Goal: Task Accomplishment & Management: Complete application form

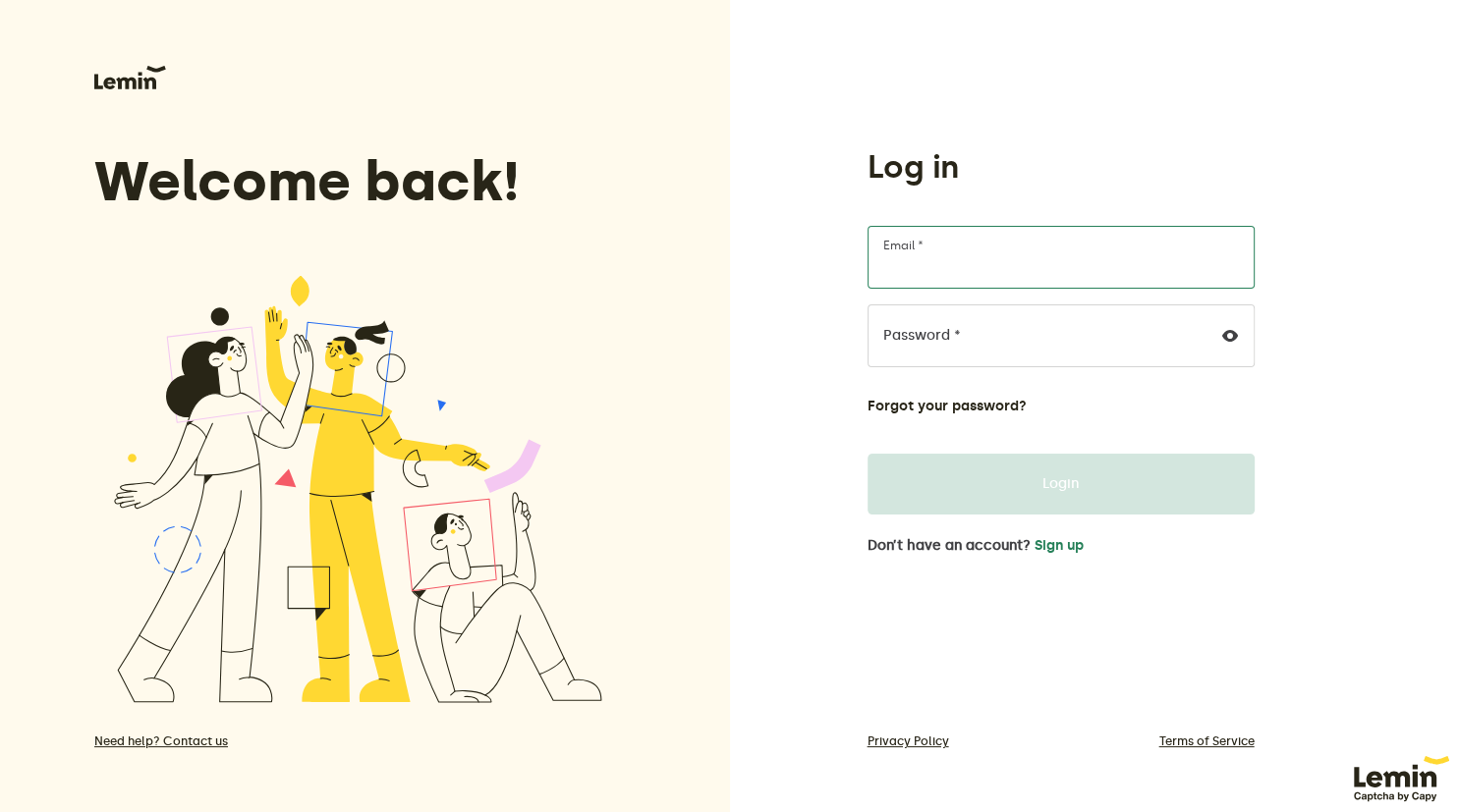
click at [980, 234] on input "Email *" at bounding box center [1061, 257] width 387 height 63
click at [989, 243] on input "Email *" at bounding box center [1061, 257] width 387 height 63
click at [1064, 550] on button "Sign up" at bounding box center [1059, 546] width 49 height 16
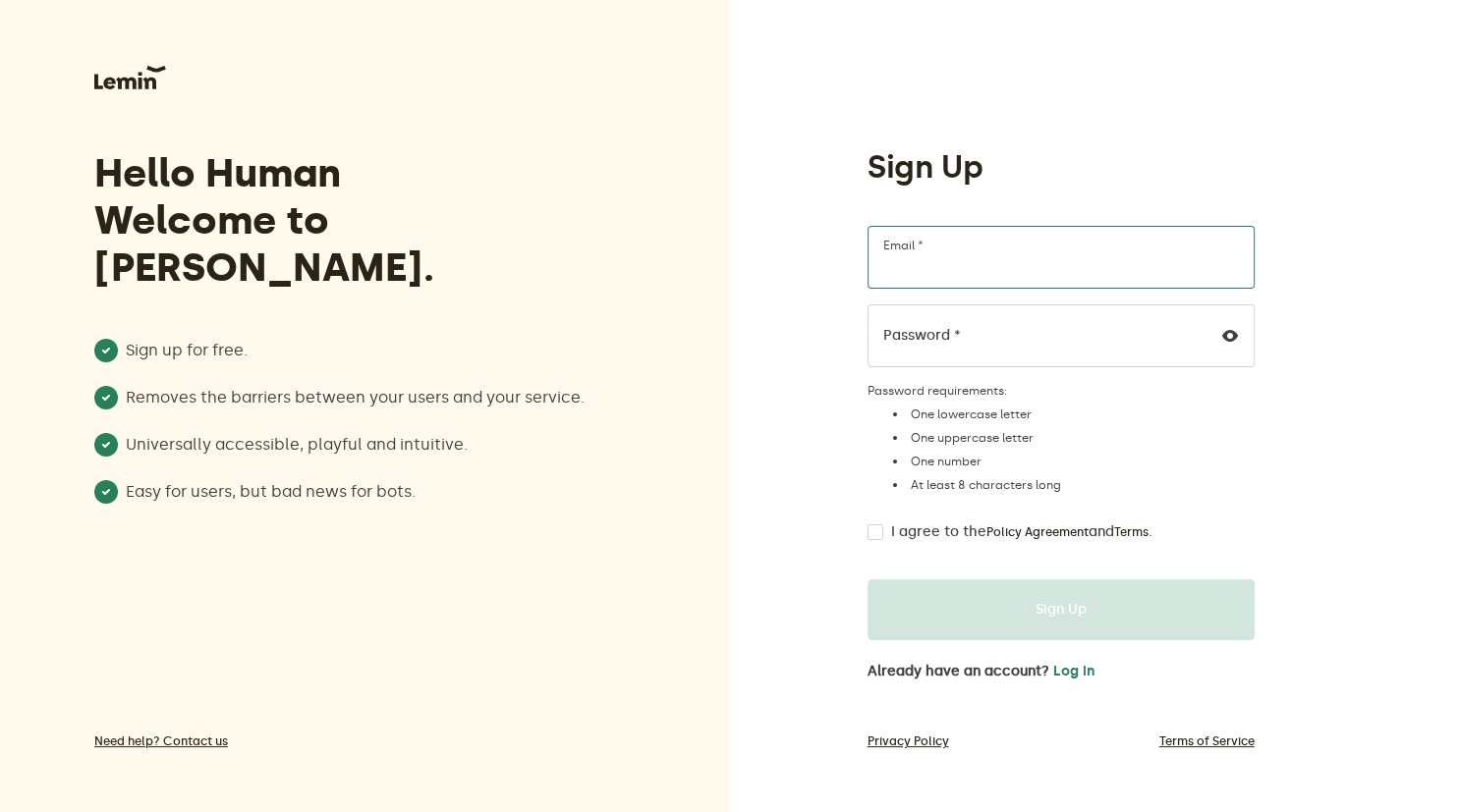
click at [945, 288] on input "Email *" at bounding box center [1061, 257] width 387 height 63
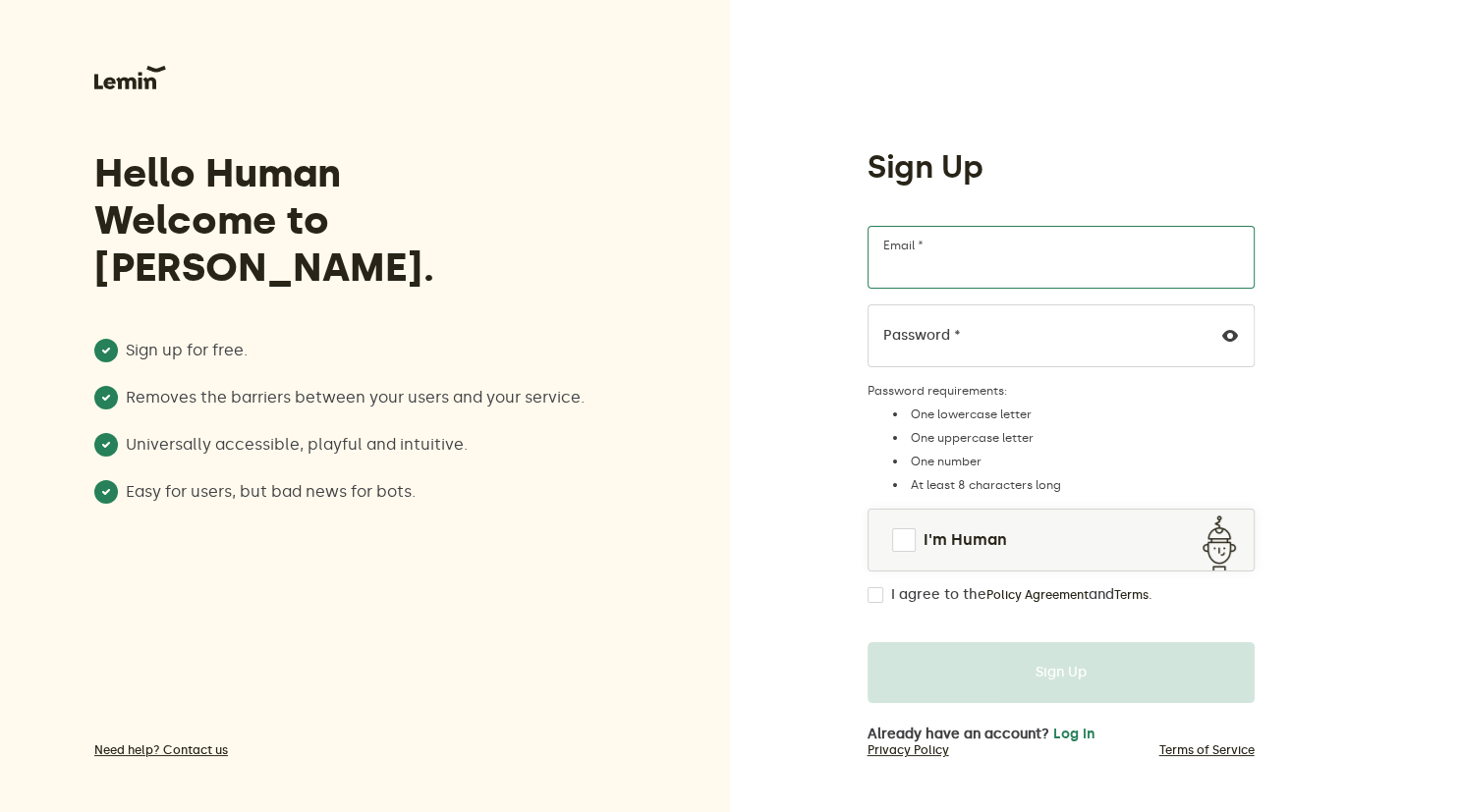
click at [945, 288] on input "Email *" at bounding box center [1061, 257] width 387 height 63
type input "haritomenim@gmail.com"
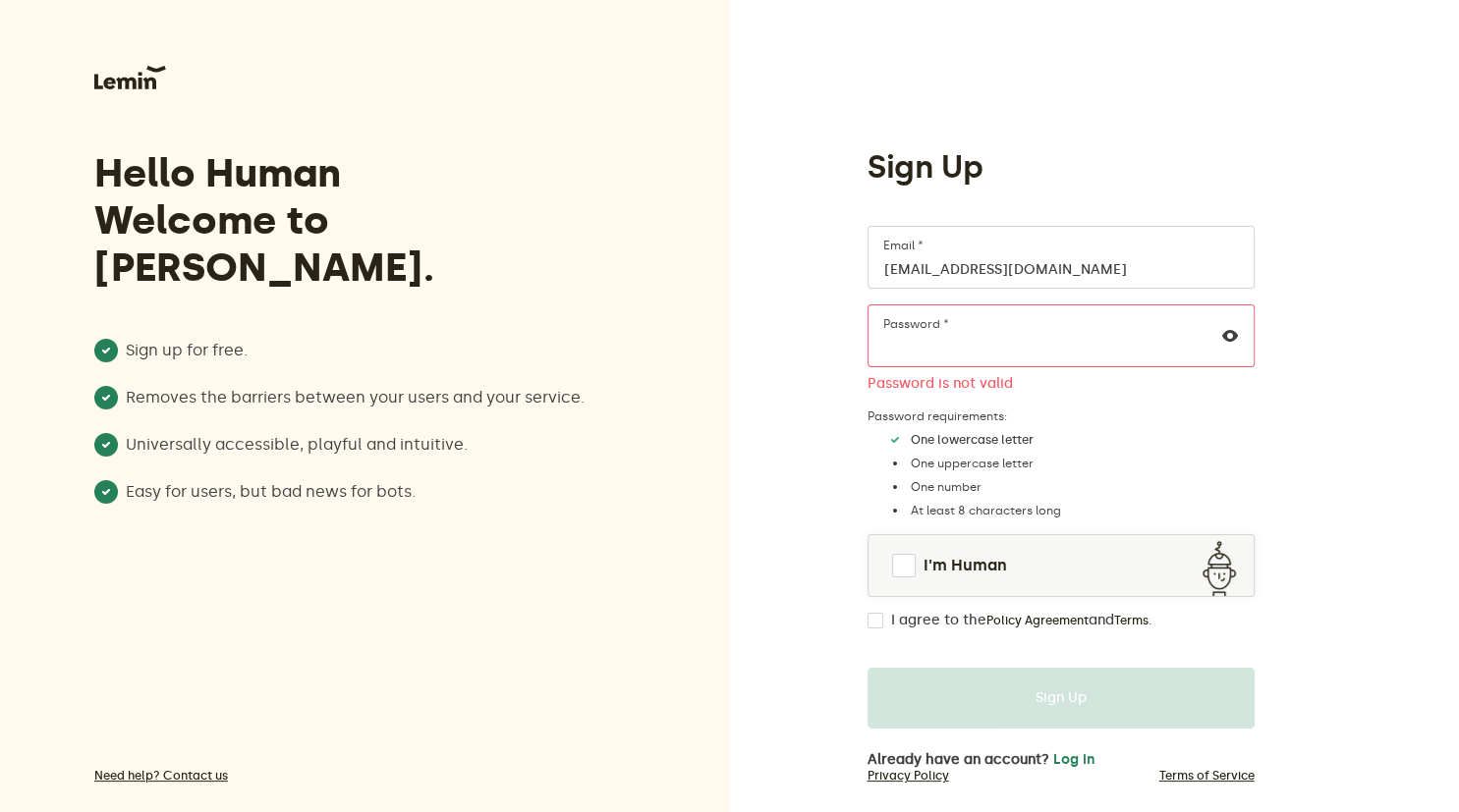
click at [1221, 339] on div at bounding box center [1230, 336] width 47 height 61
click at [1224, 338] on icon at bounding box center [1230, 336] width 16 height 16
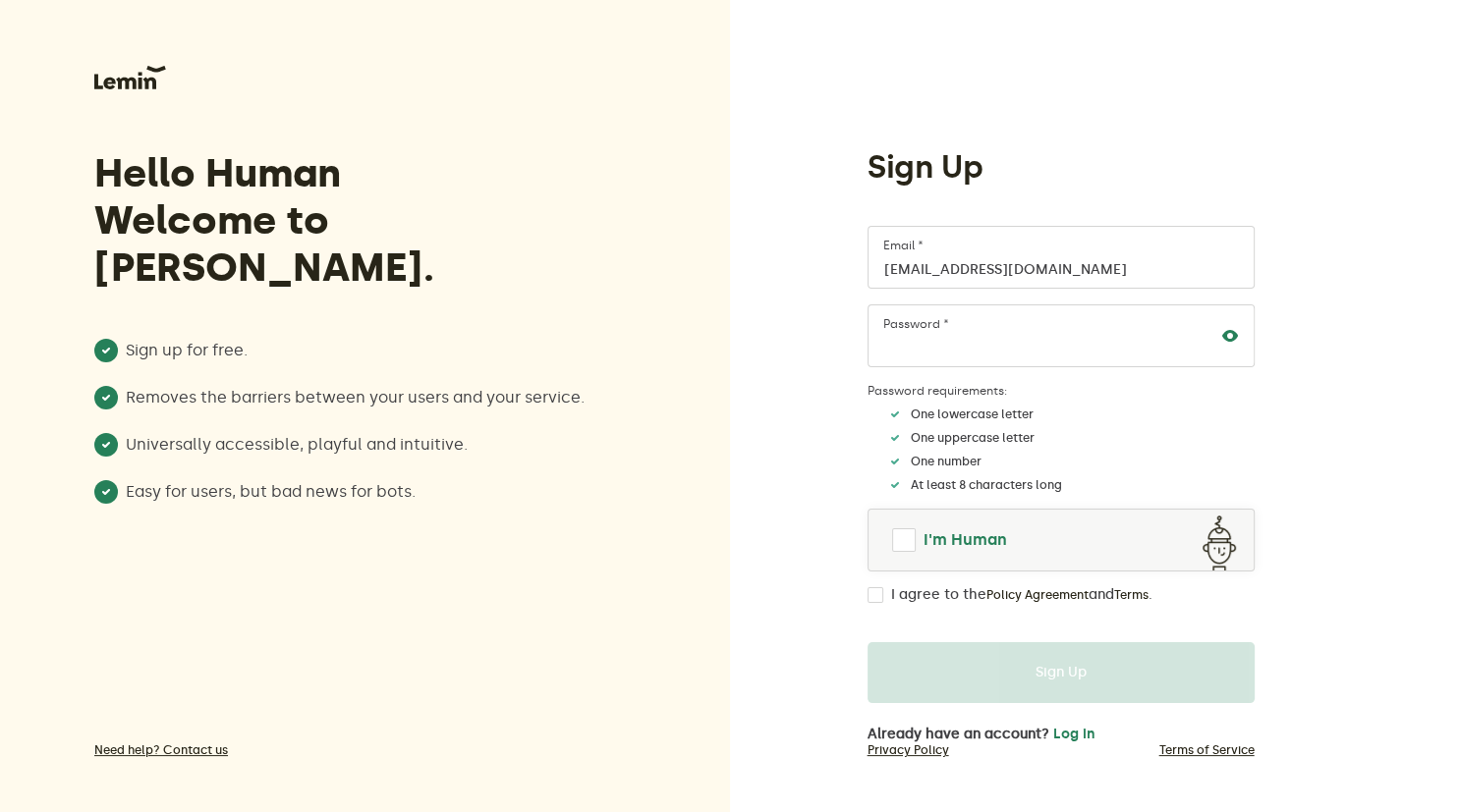
click at [910, 543] on span at bounding box center [904, 540] width 24 height 24
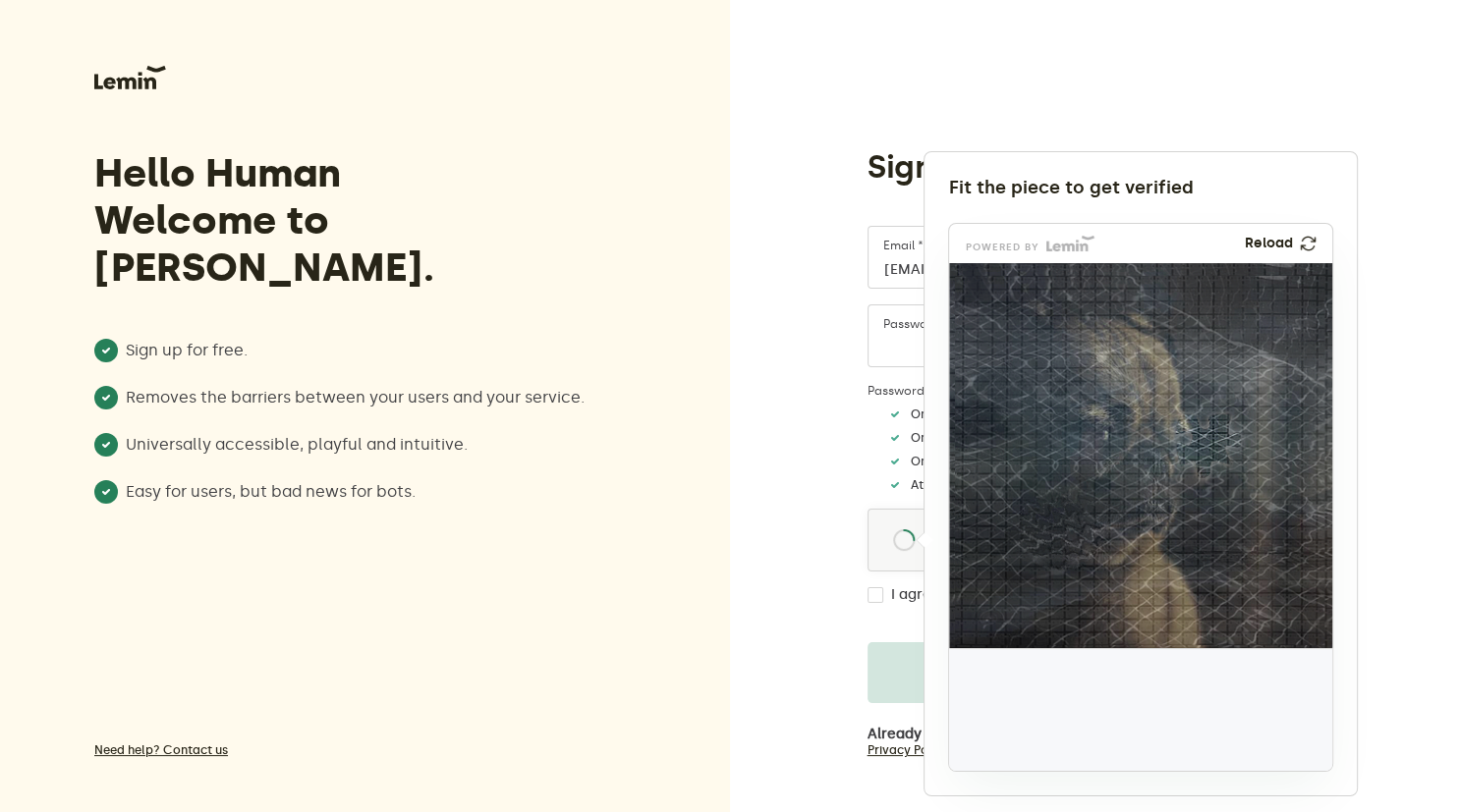
drag, startPoint x: 1015, startPoint y: 716, endPoint x: 1215, endPoint y: 449, distance: 333.6
click at [1215, 449] on img at bounding box center [1078, 575] width 636 height 385
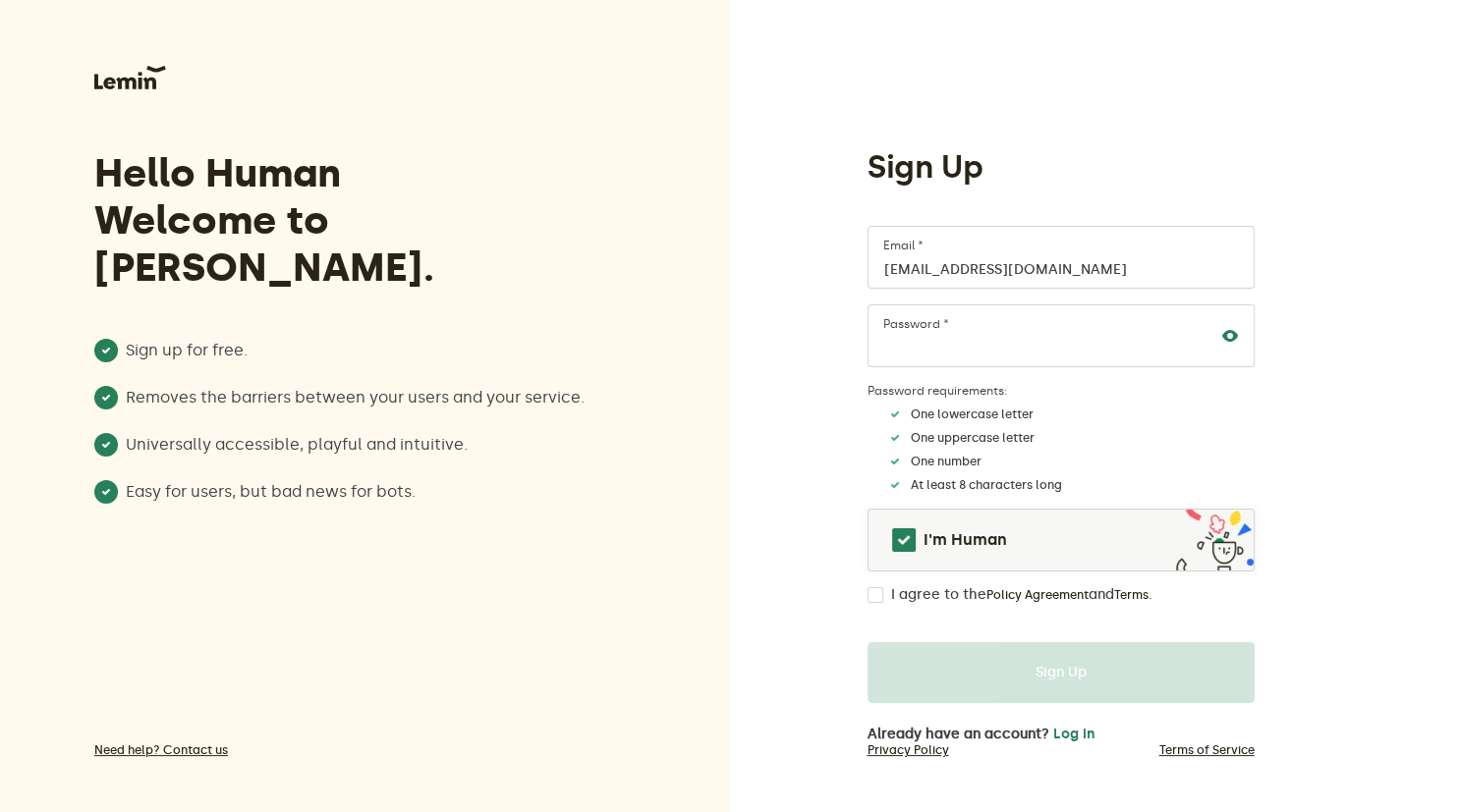
click at [875, 602] on input "I agree to the Policy Agreement and Terms ." at bounding box center [875, 595] width 16 height 16
checkbox input "true"
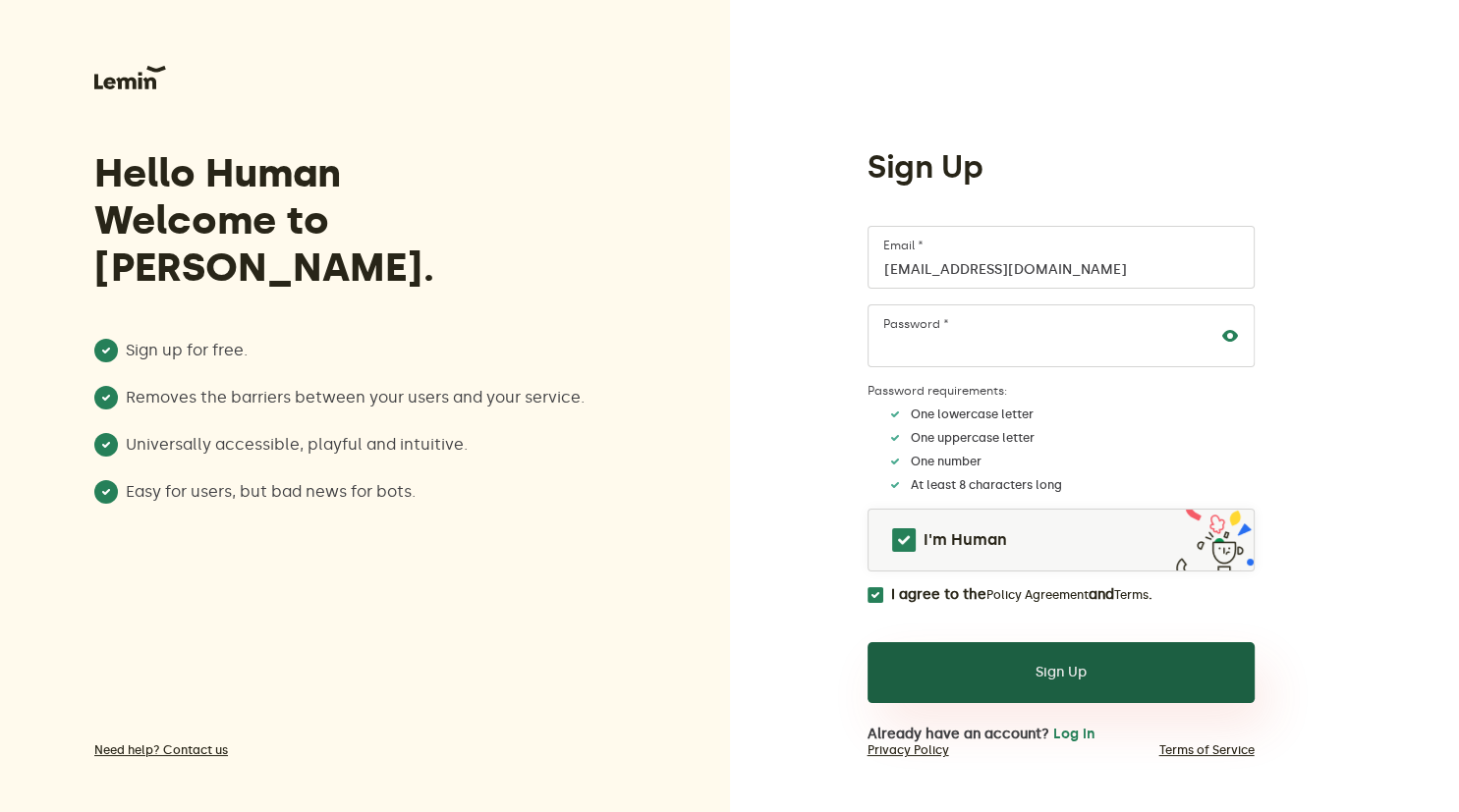
click at [1014, 664] on button "Sign Up" at bounding box center [1061, 673] width 387 height 61
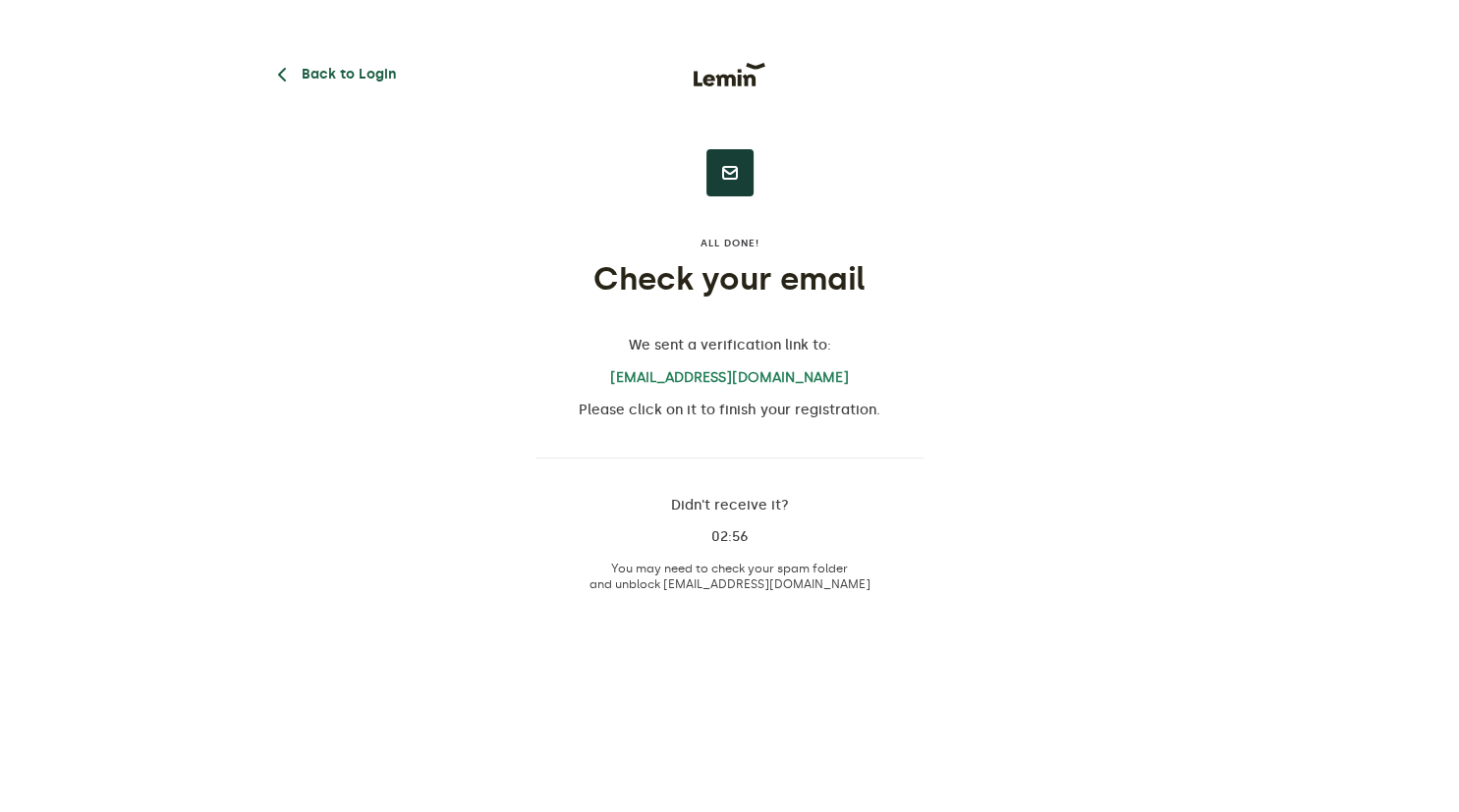
click at [326, 77] on button "Back to Login" at bounding box center [333, 75] width 126 height 24
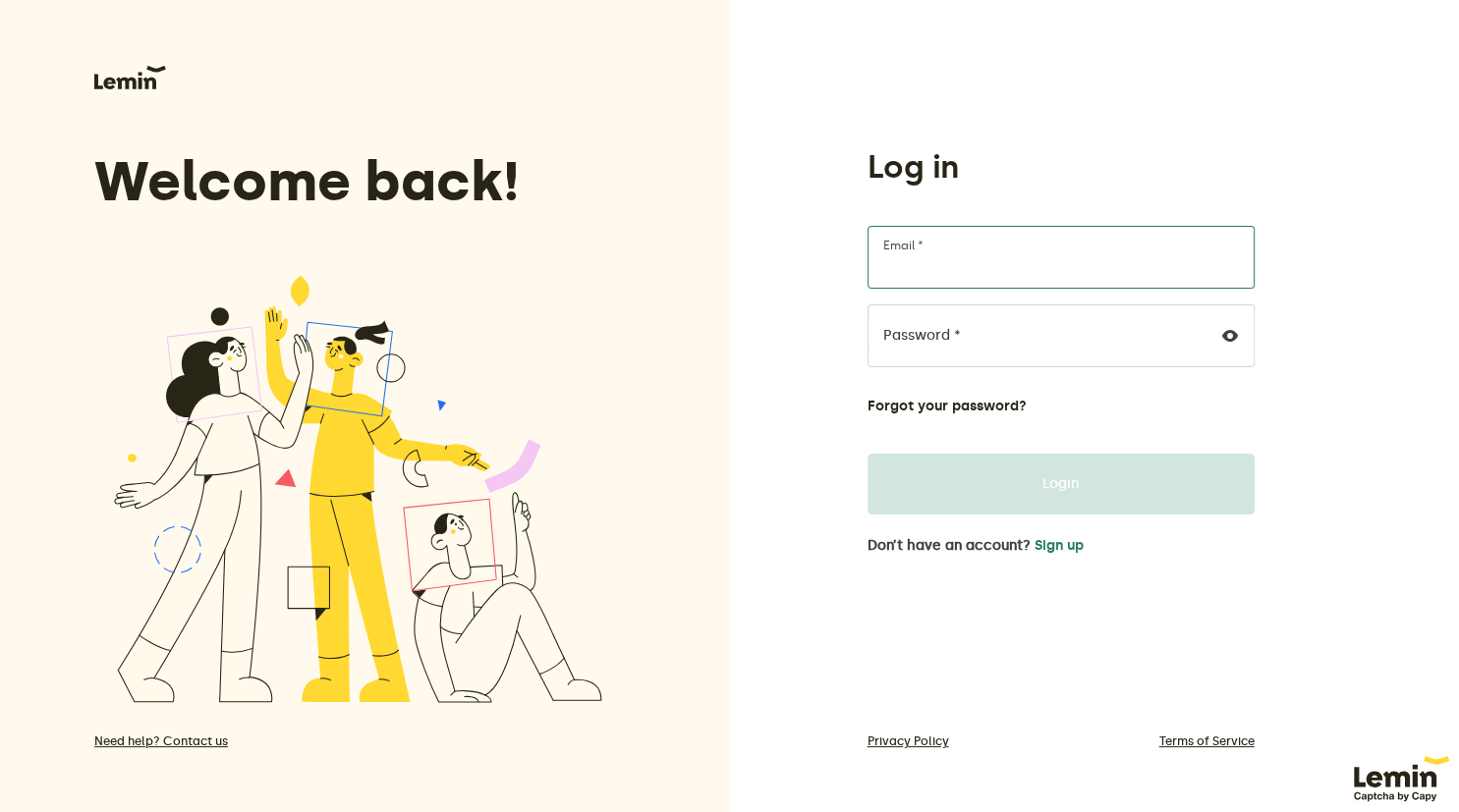
click at [979, 253] on input "Email *" at bounding box center [1061, 257] width 387 height 63
type input "[EMAIL_ADDRESS][DOMAIN_NAME]"
click at [1070, 542] on button "Sign up" at bounding box center [1059, 546] width 49 height 16
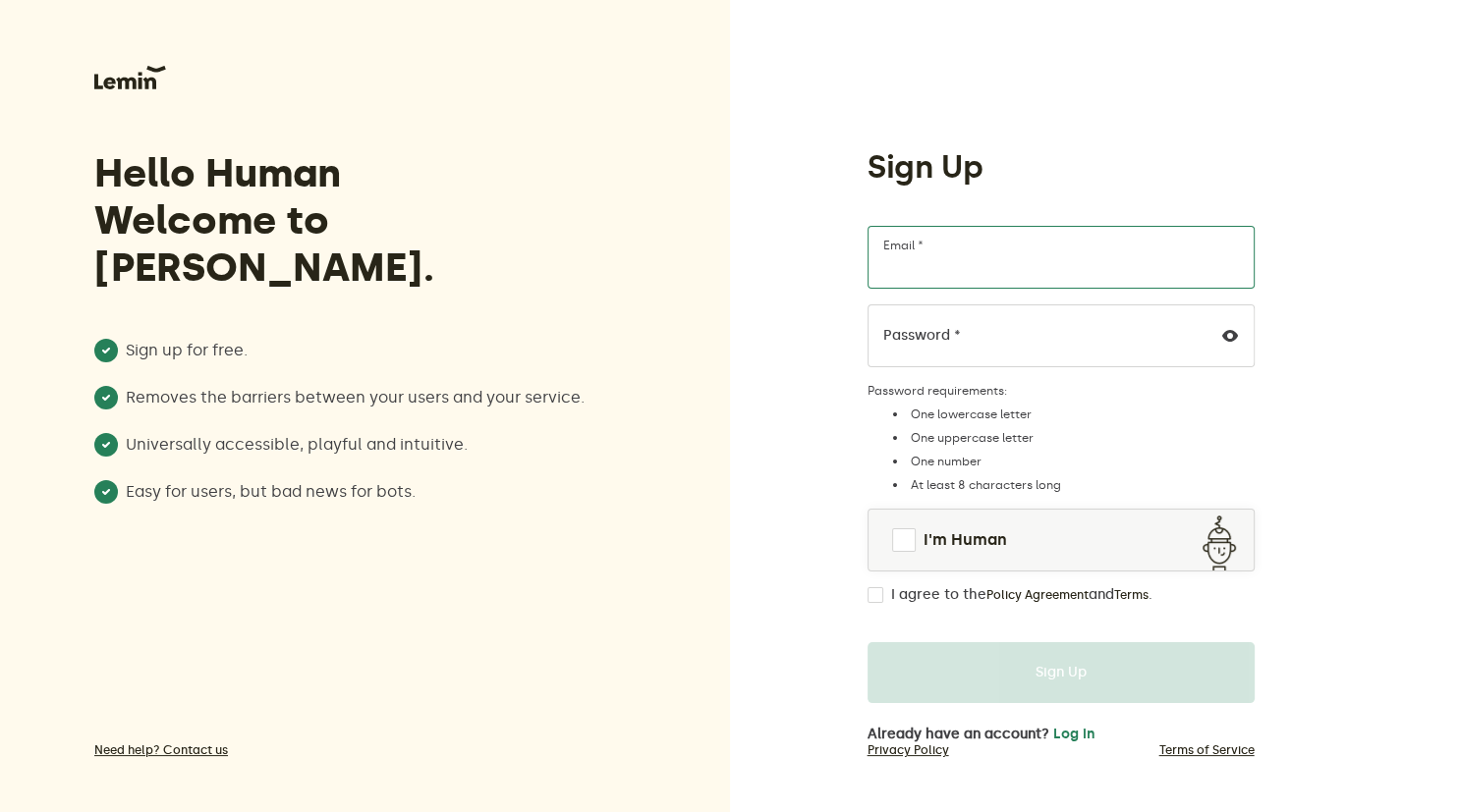
click at [988, 237] on input "Email *" at bounding box center [1061, 257] width 387 height 63
type input "[EMAIL_ADDRESS][DOMAIN_NAME]"
click at [1226, 331] on icon at bounding box center [1230, 336] width 16 height 16
click at [905, 542] on span at bounding box center [904, 540] width 24 height 24
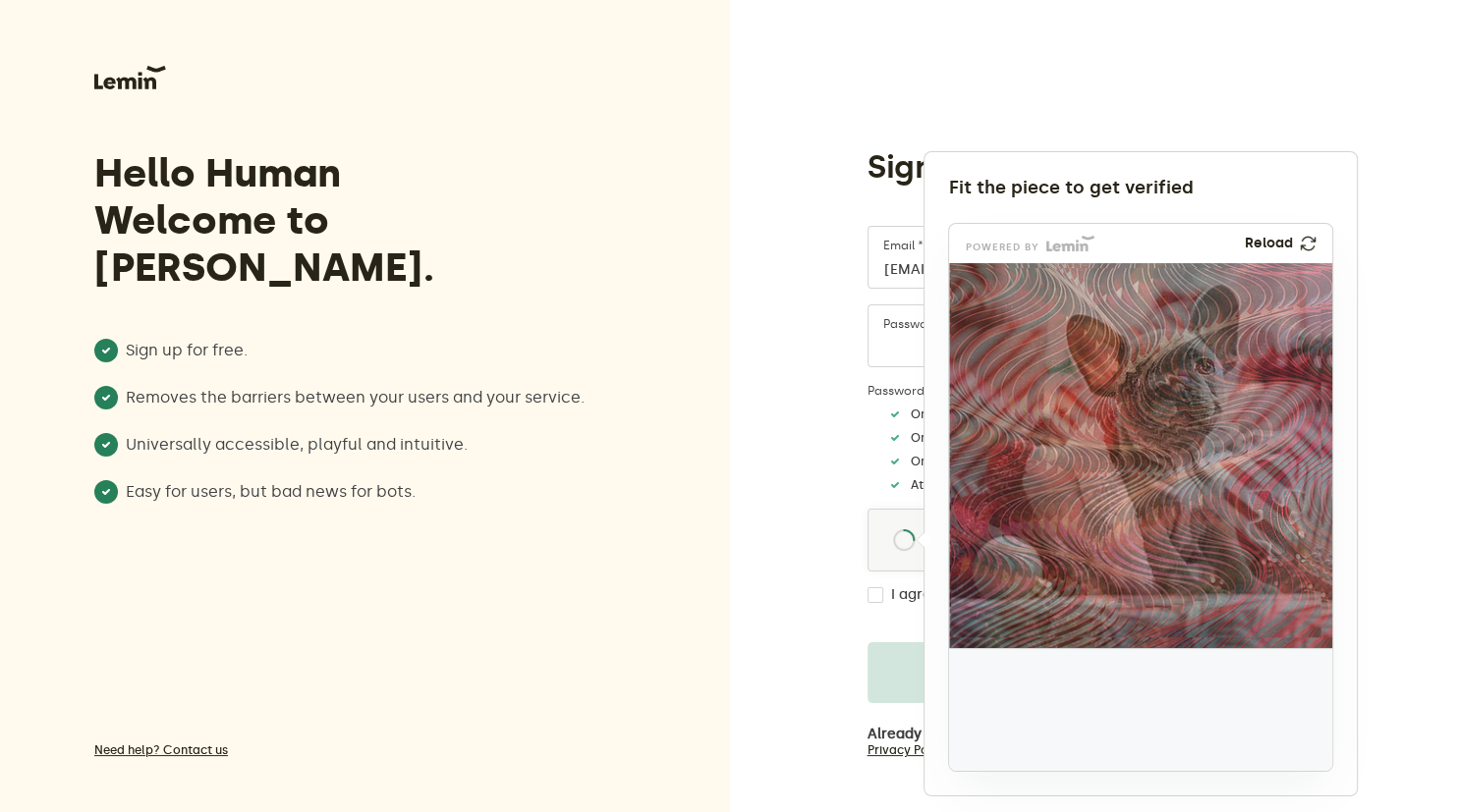
drag, startPoint x: 1012, startPoint y: 710, endPoint x: 1277, endPoint y: 524, distance: 323.8
click at [1277, 524] on img at bounding box center [1146, 652] width 636 height 385
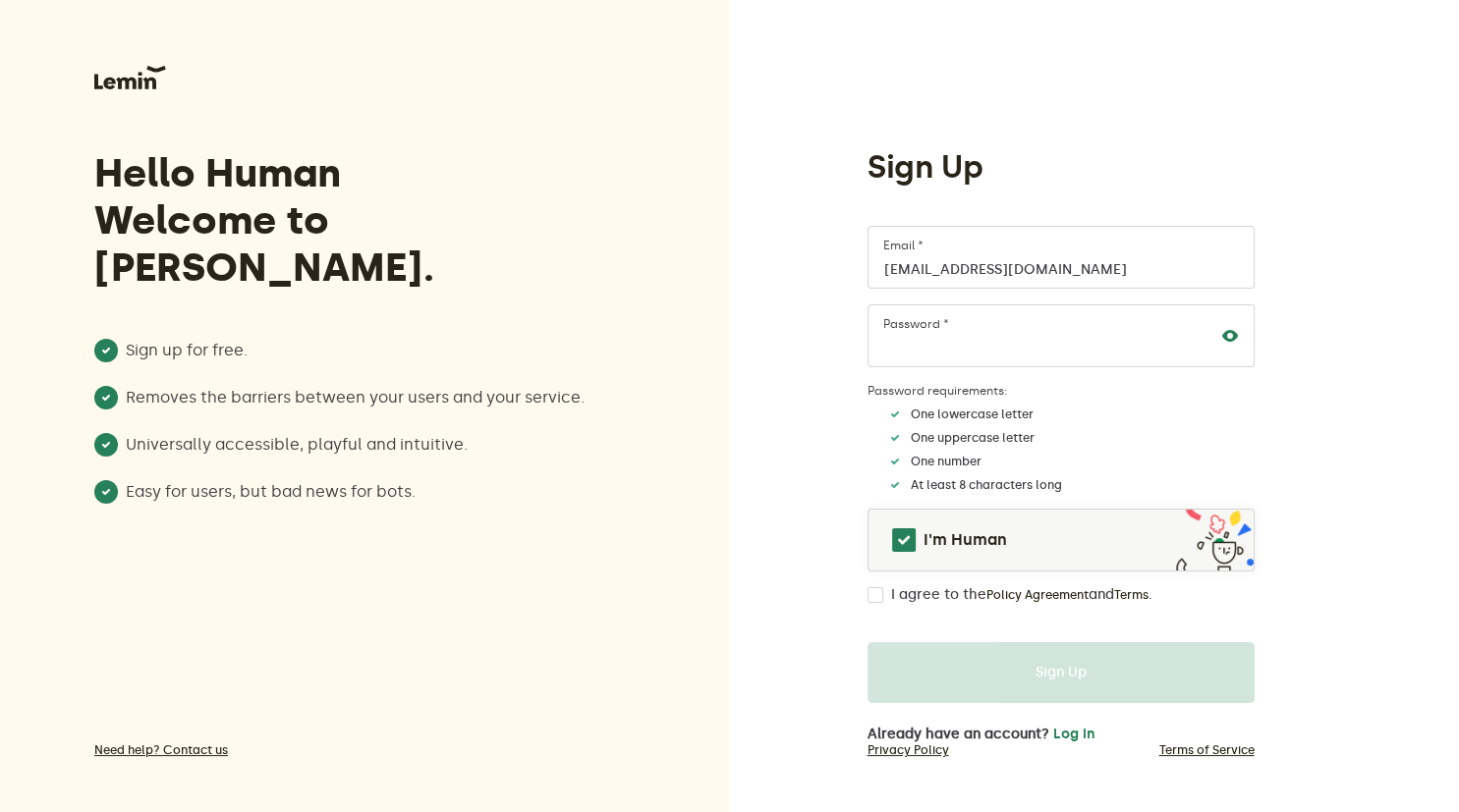
click at [868, 597] on input "I agree to the Policy Agreement and Terms ." at bounding box center [875, 595] width 16 height 16
checkbox input "true"
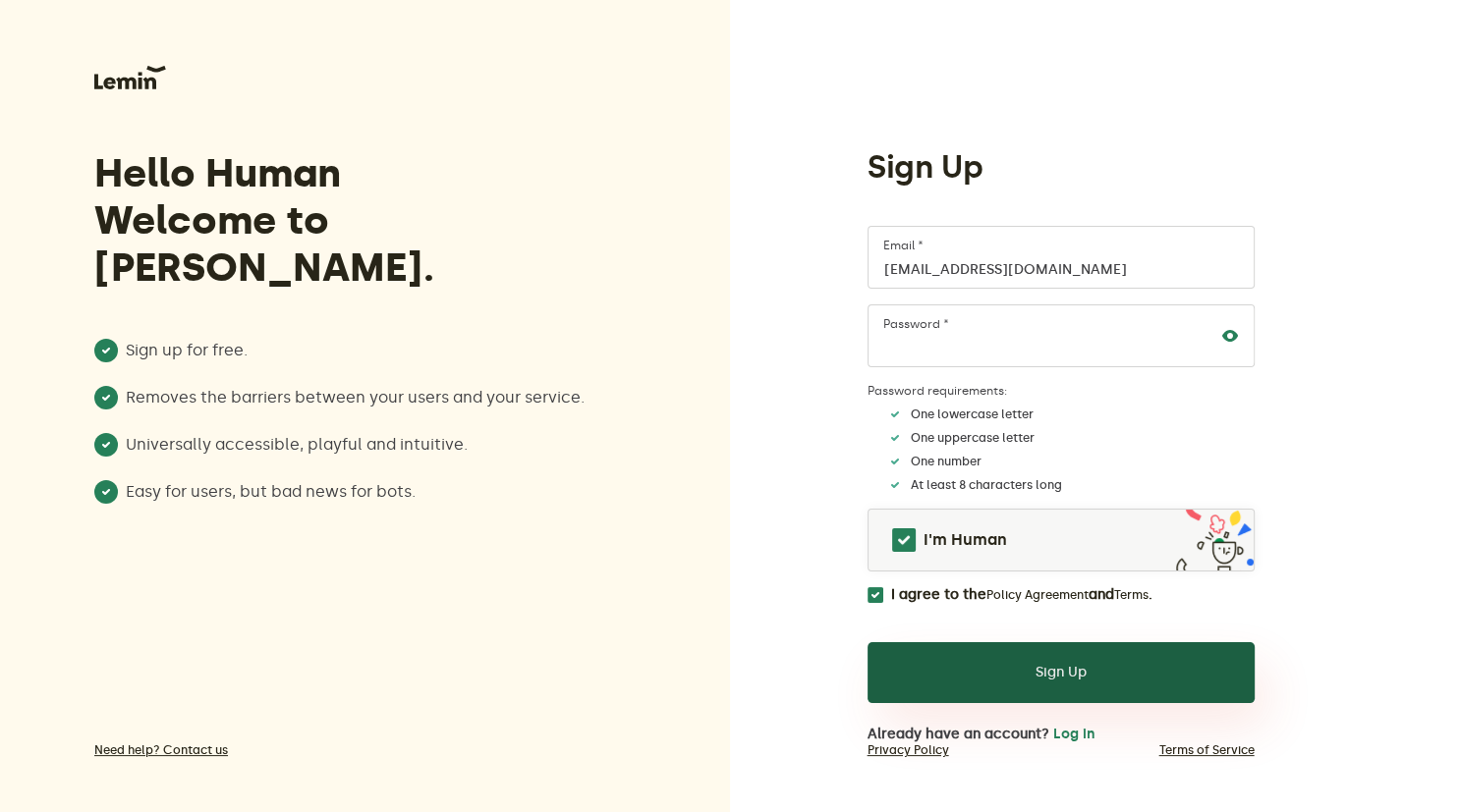
click at [1019, 670] on button "Sign Up" at bounding box center [1061, 673] width 387 height 61
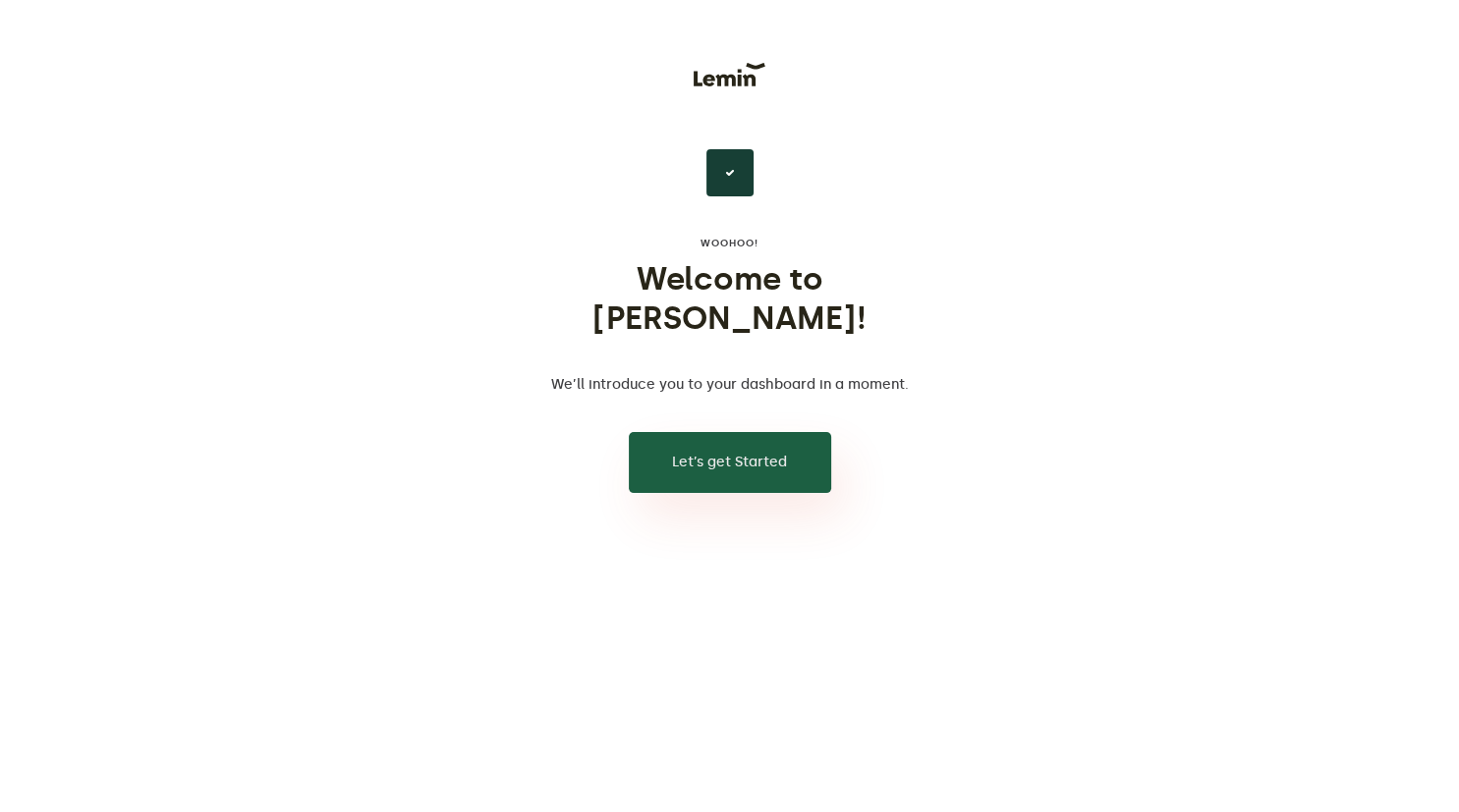
click at [761, 436] on button "Let’s get Started" at bounding box center [730, 462] width 202 height 61
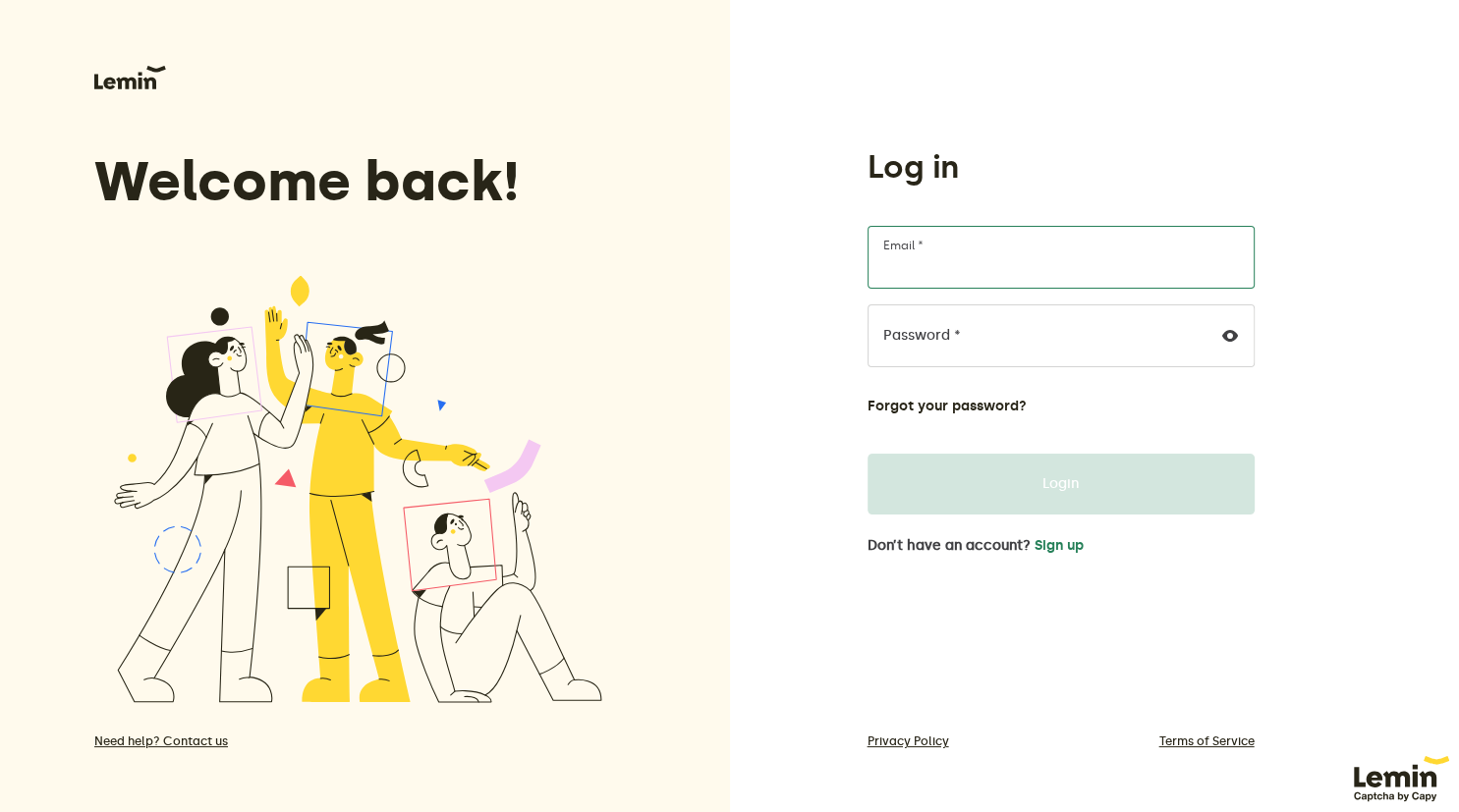
click at [938, 255] on input "Email *" at bounding box center [1061, 257] width 387 height 63
type input "[EMAIL_ADDRESS][DOMAIN_NAME]"
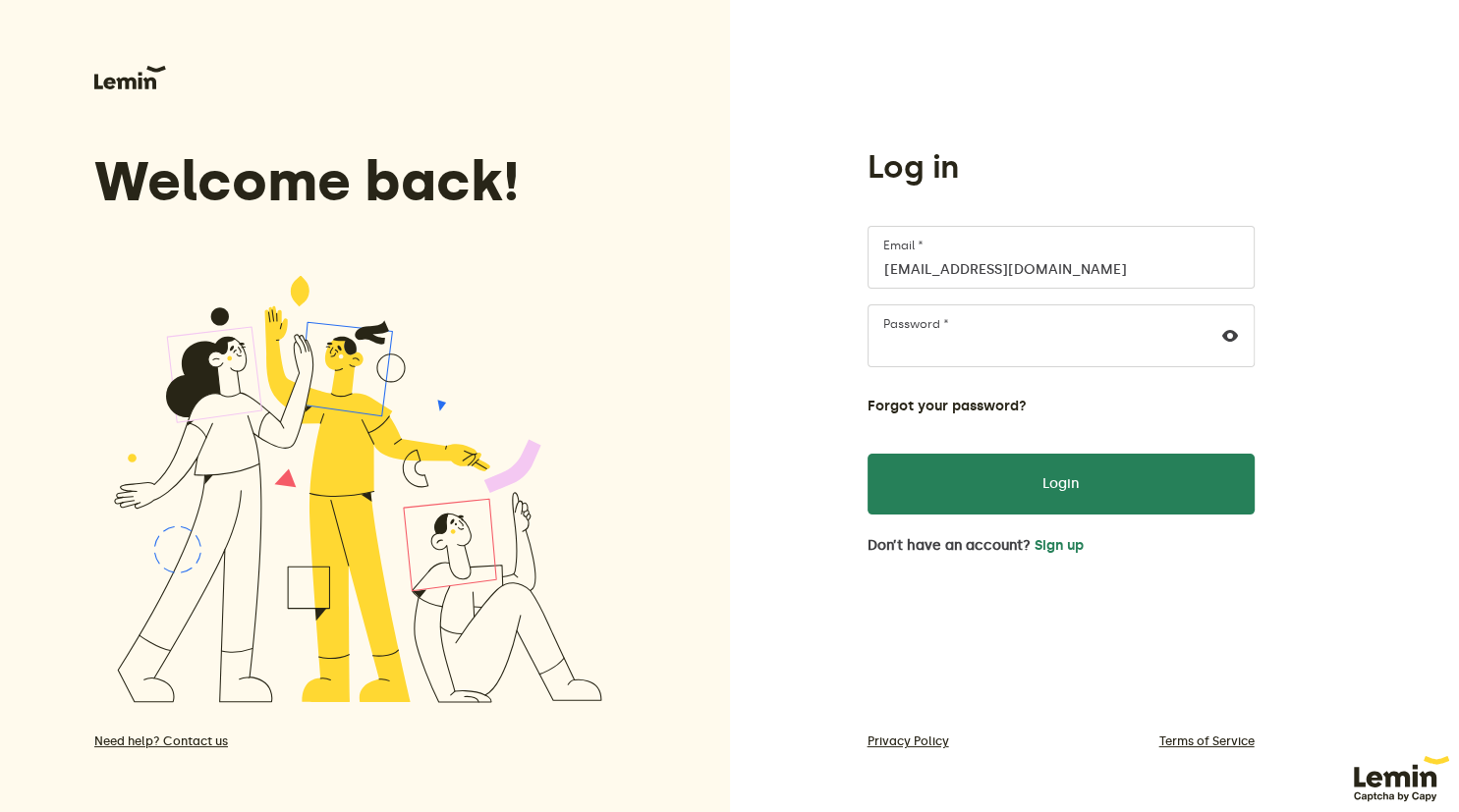
click at [1228, 344] on div at bounding box center [1230, 336] width 47 height 61
click at [1228, 338] on icon at bounding box center [1230, 336] width 16 height 16
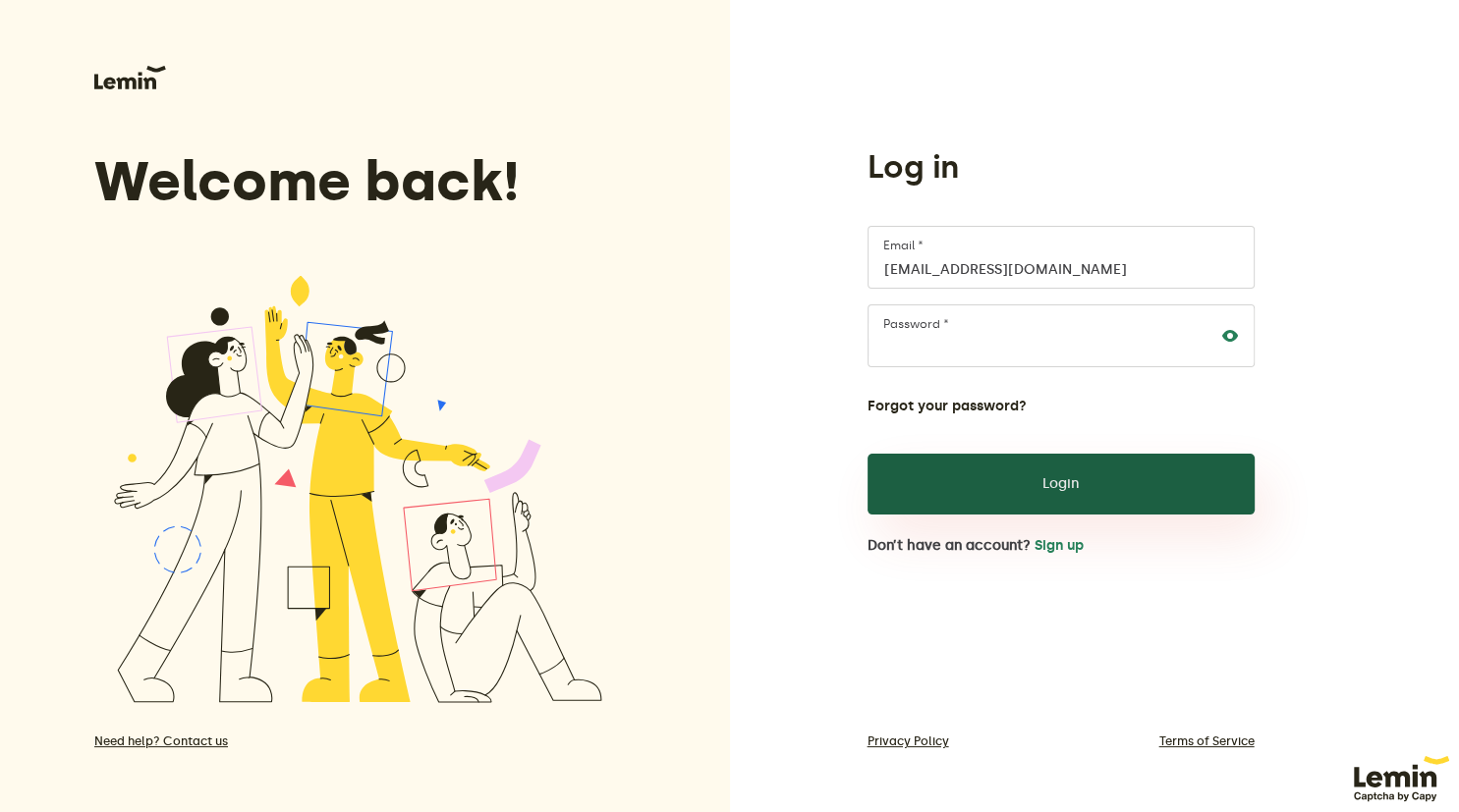
click at [1161, 504] on button "Login" at bounding box center [1061, 484] width 387 height 61
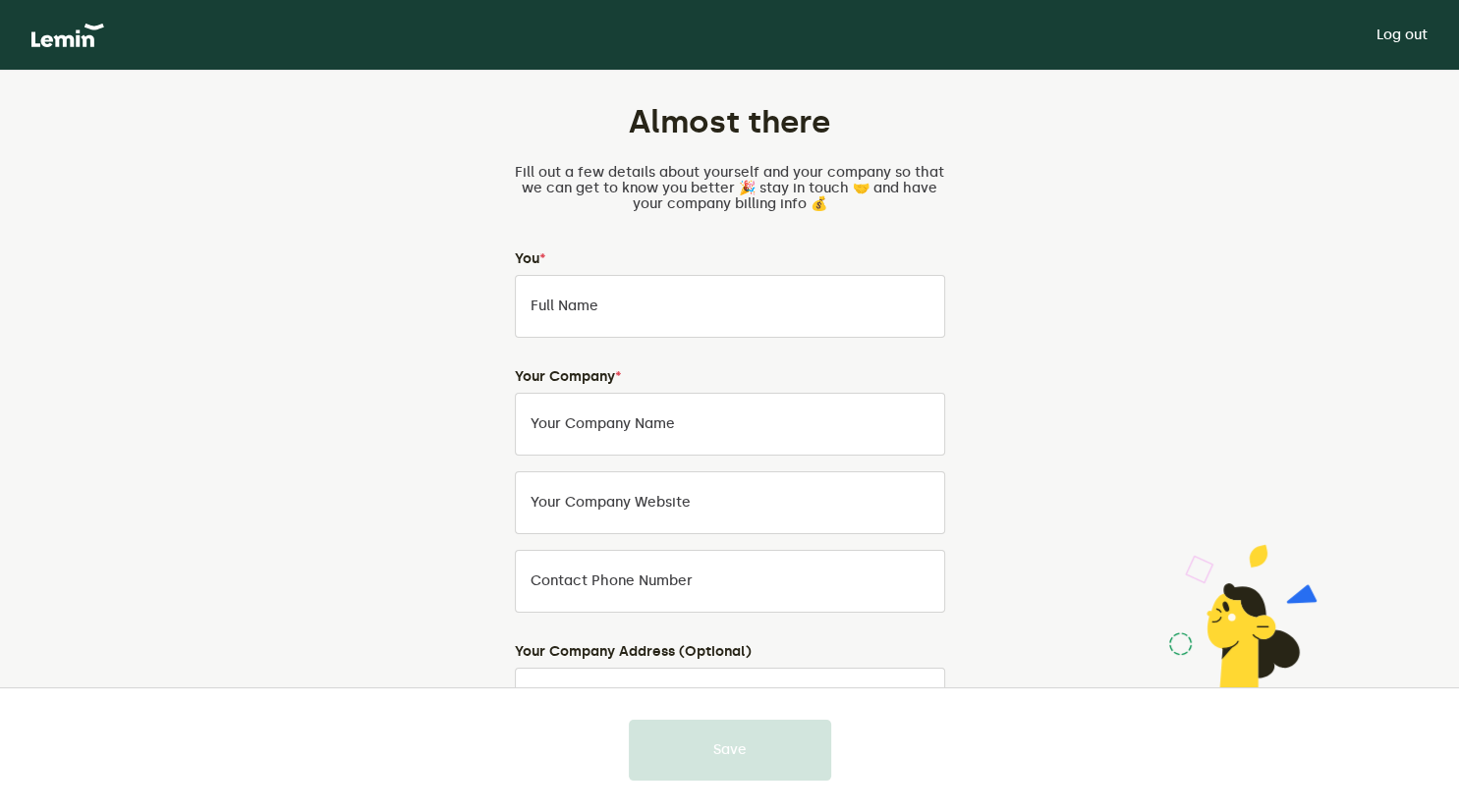
click at [578, 308] on label "Full Name" at bounding box center [564, 306] width 68 height 16
click at [578, 308] on input "Full Name" at bounding box center [730, 306] width 430 height 63
type input "[PERSON_NAME]"
click at [760, 433] on input "Your Company Name" at bounding box center [730, 425] width 430 height 63
type input "Silkthera"
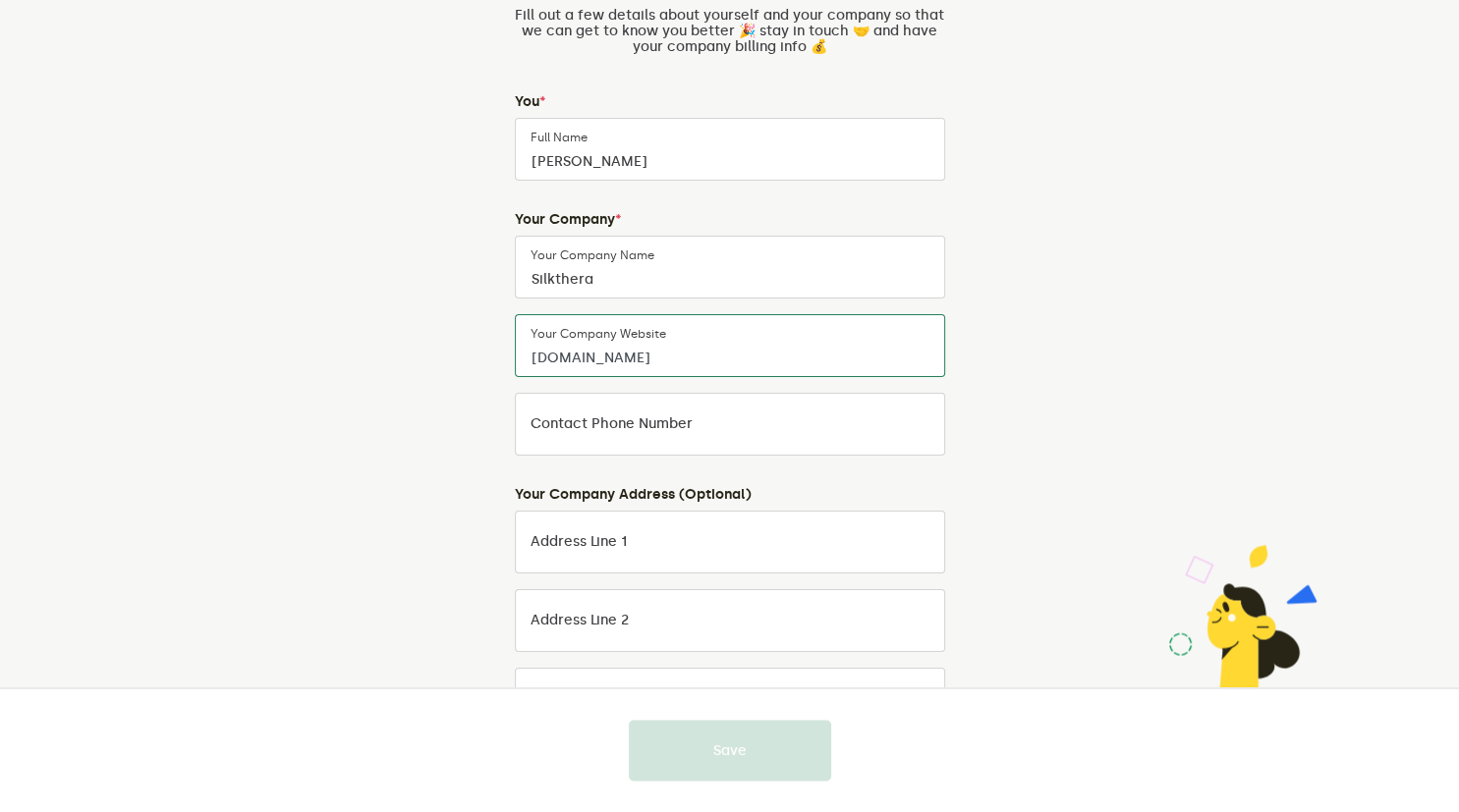
scroll to position [414, 0]
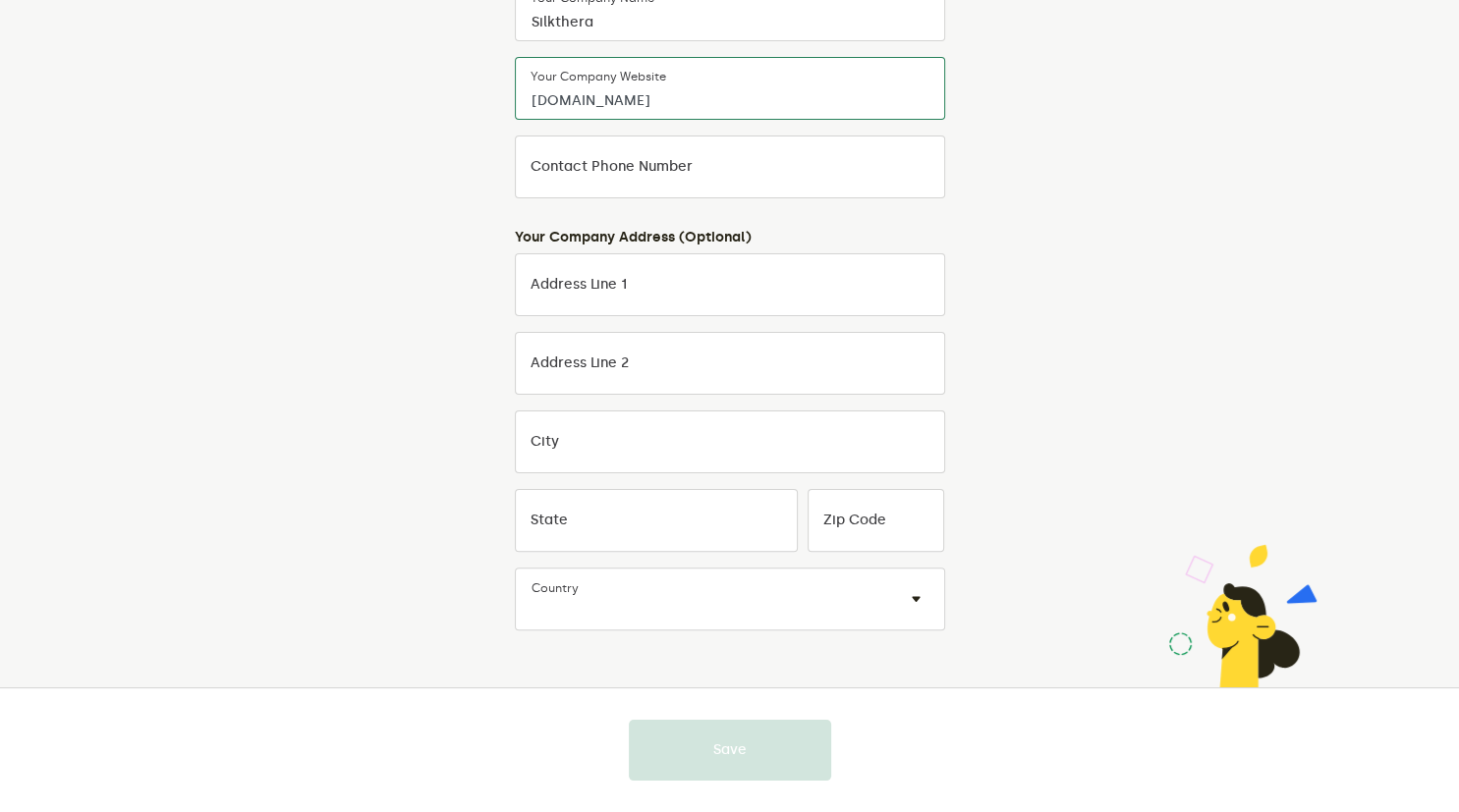
type input "[DOMAIN_NAME]"
click at [622, 176] on input "Contact Phone Number" at bounding box center [730, 168] width 430 height 63
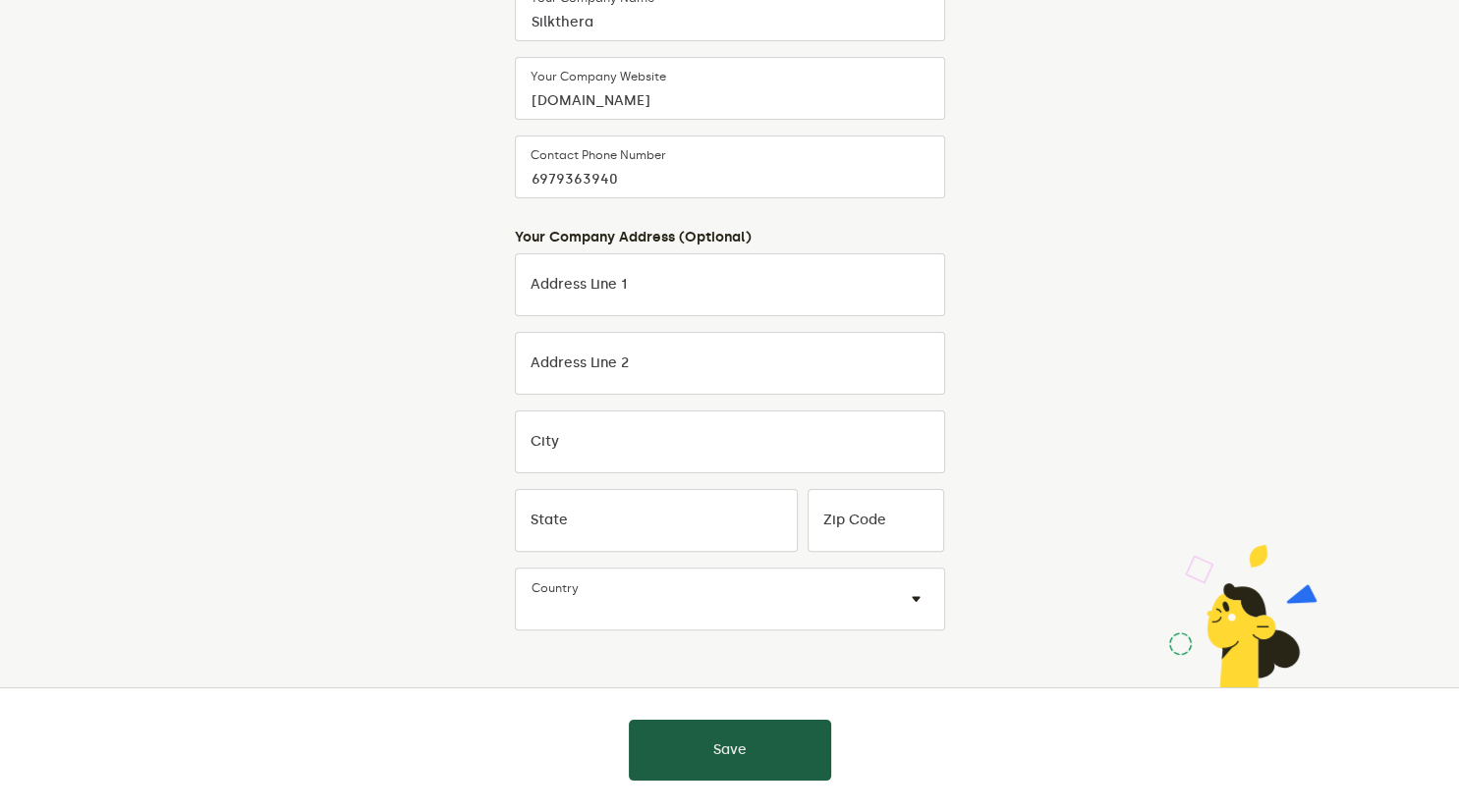
drag, startPoint x: 776, startPoint y: 767, endPoint x: 833, endPoint y: 169, distance: 600.7
click at [0, 0] on lemin-on-boarding "Almost there Fill out a few details about yourself and your company so that we …" at bounding box center [0, 0] width 0 height 0
drag, startPoint x: 741, startPoint y: 186, endPoint x: 265, endPoint y: 136, distance: 478.6
click at [515, 136] on input "6979363940" at bounding box center [730, 168] width 430 height 63
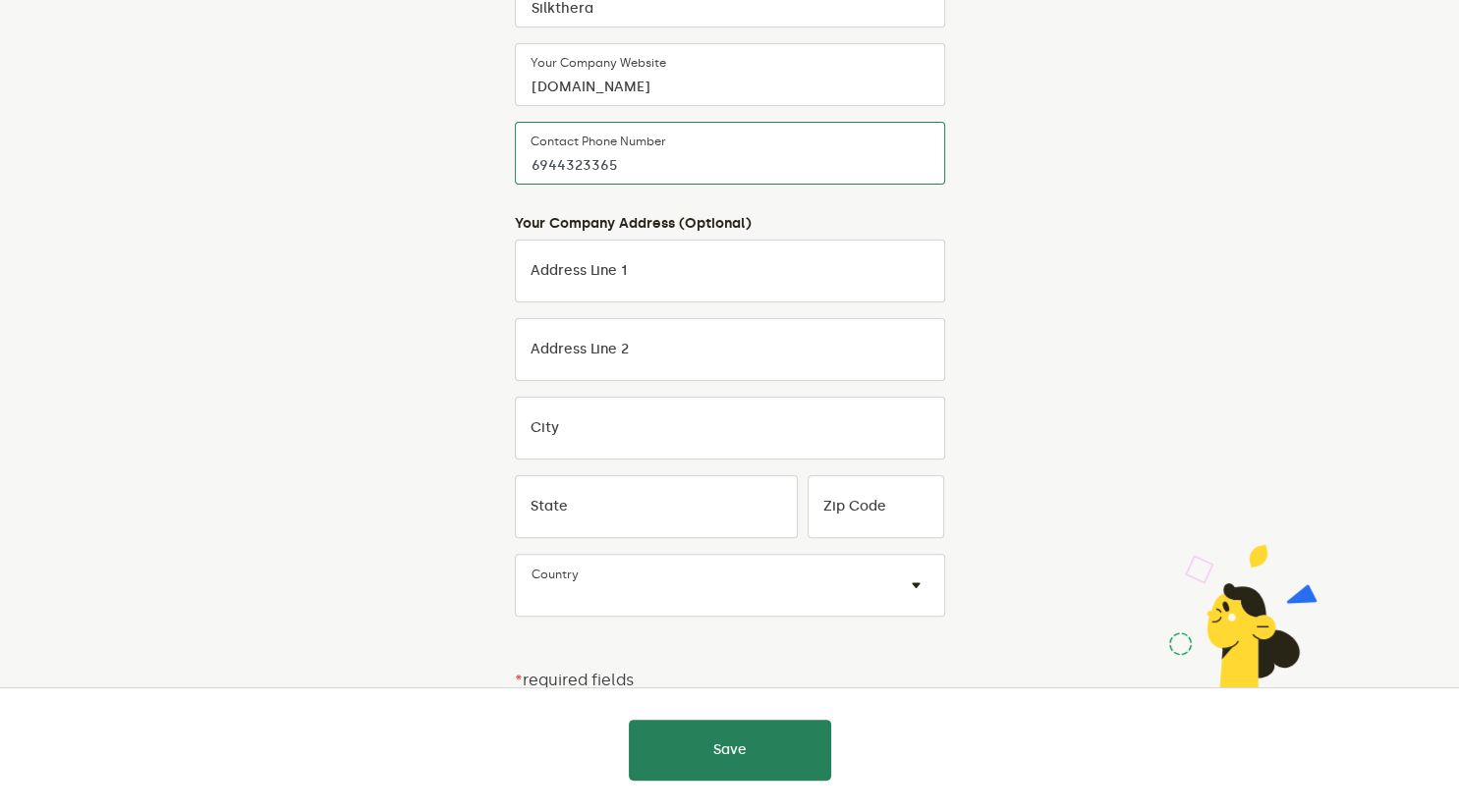
scroll to position [436, 0]
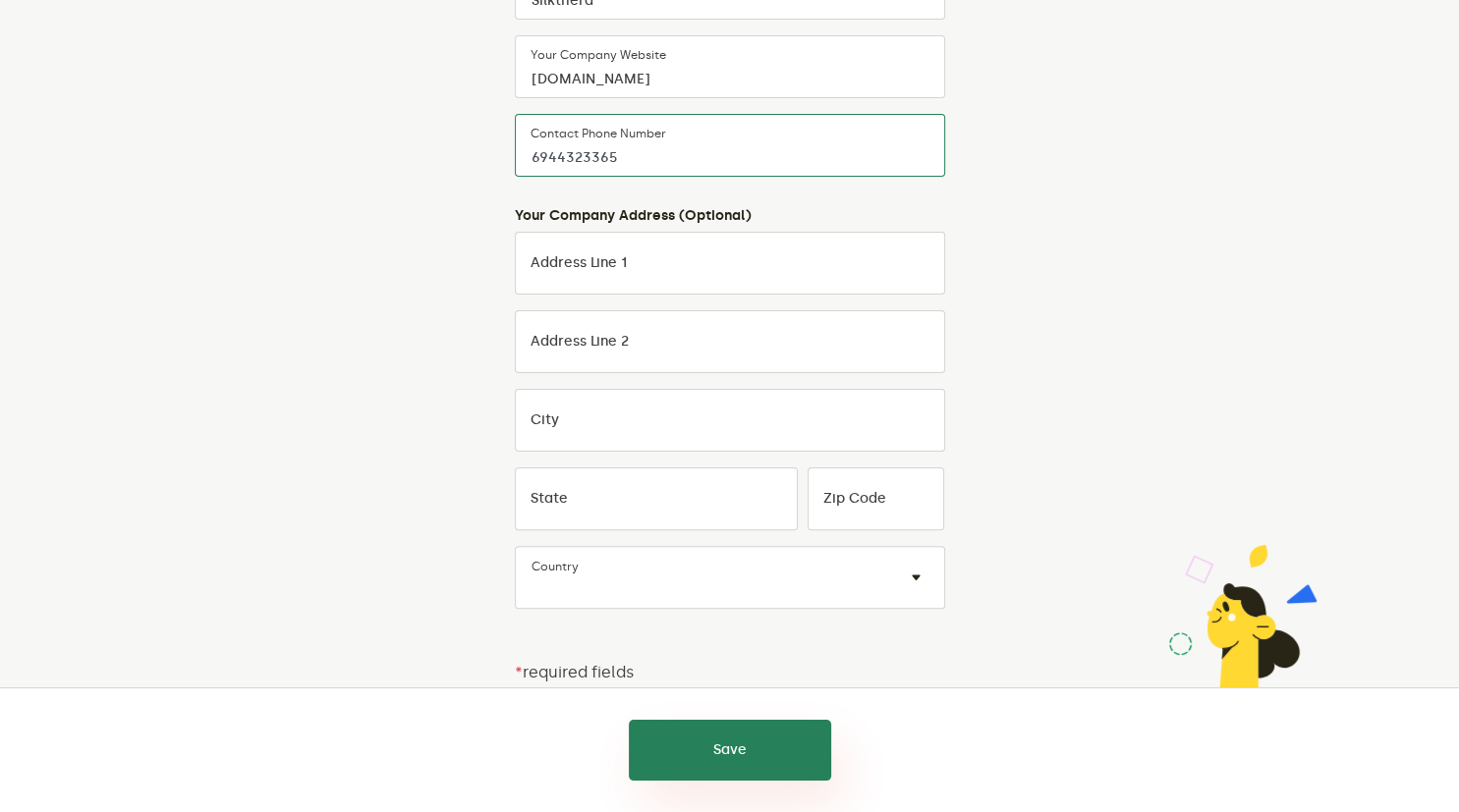
type input "6944323365"
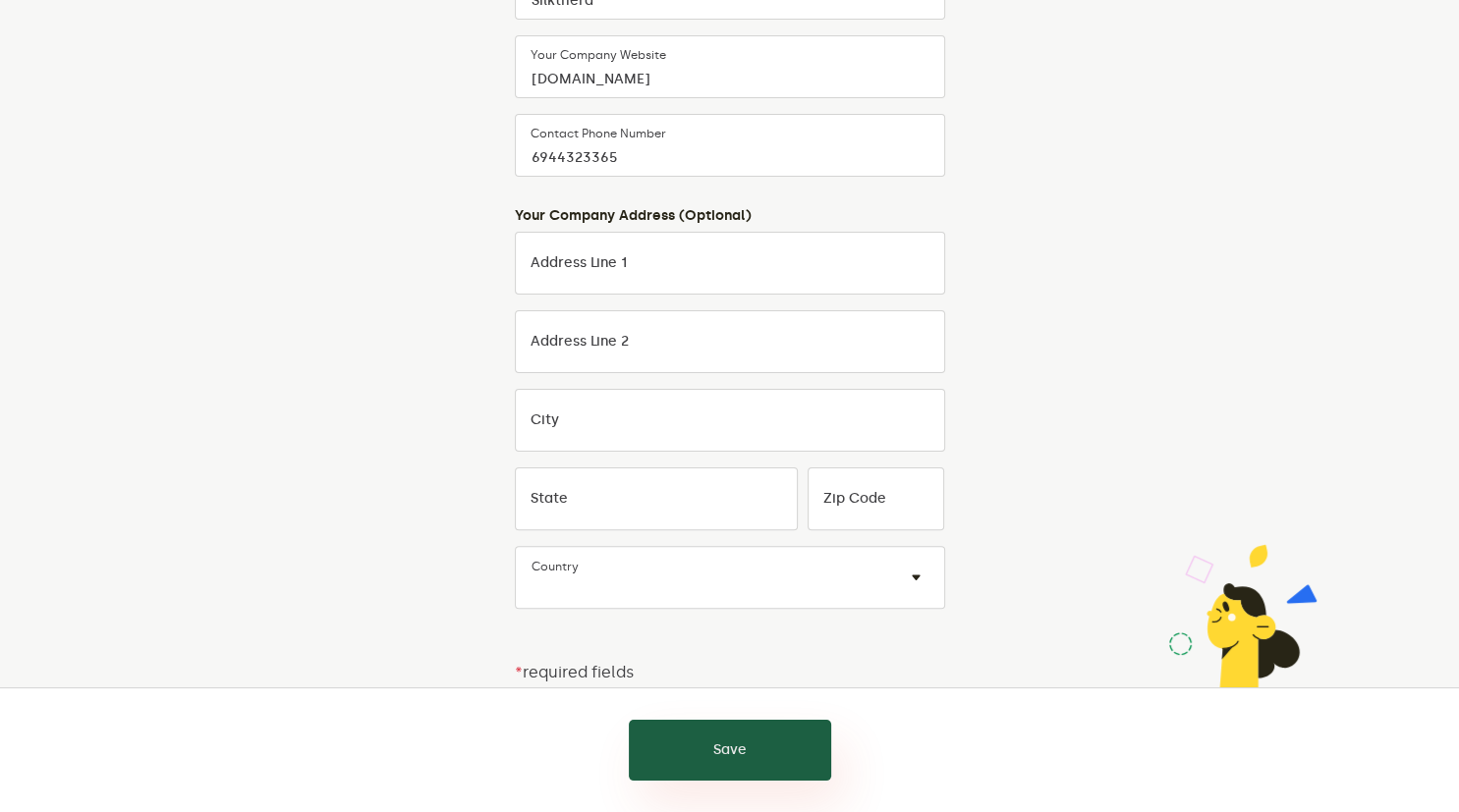
click at [744, 740] on button "Save" at bounding box center [730, 750] width 202 height 61
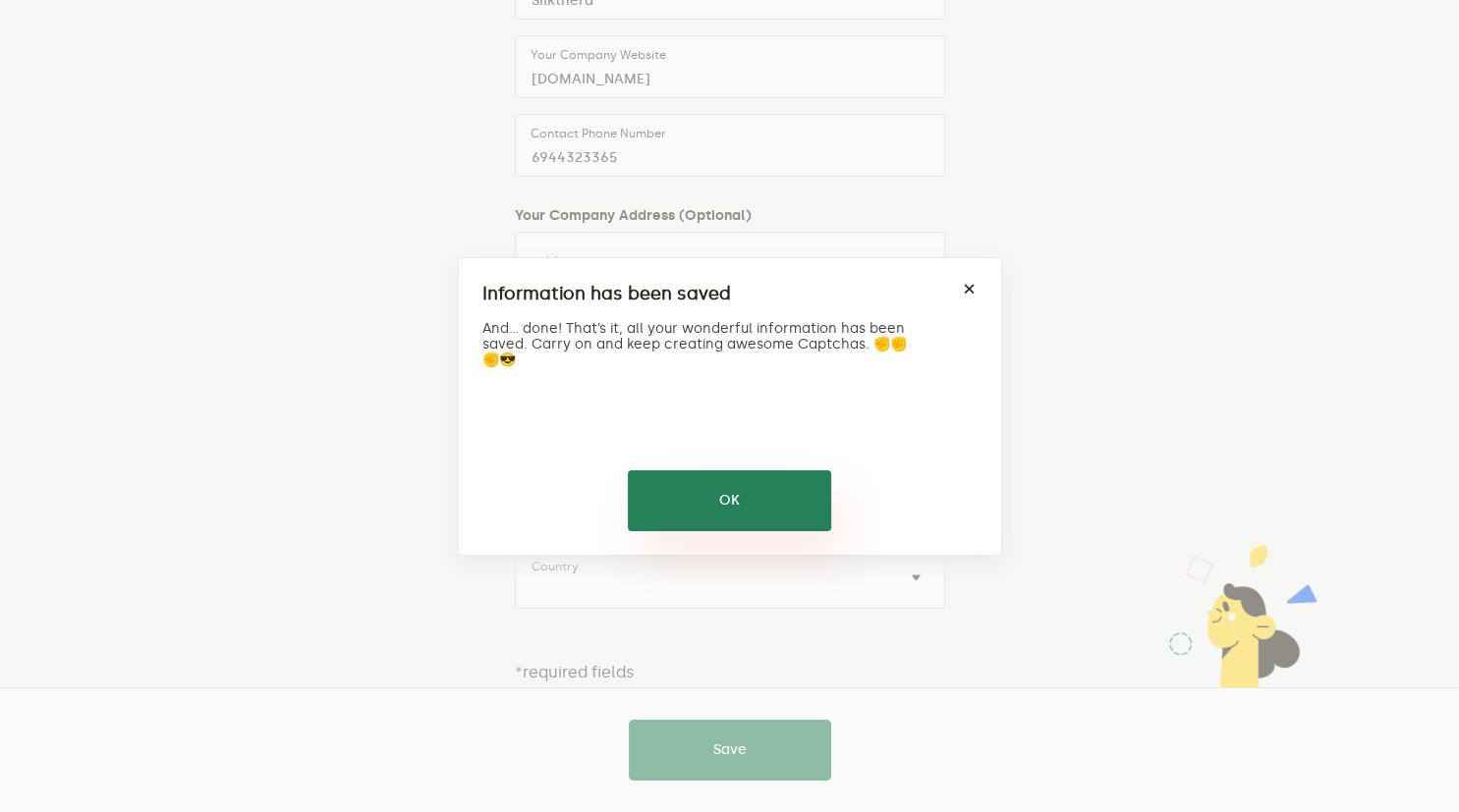
click at [783, 498] on button "OK" at bounding box center [730, 501] width 203 height 61
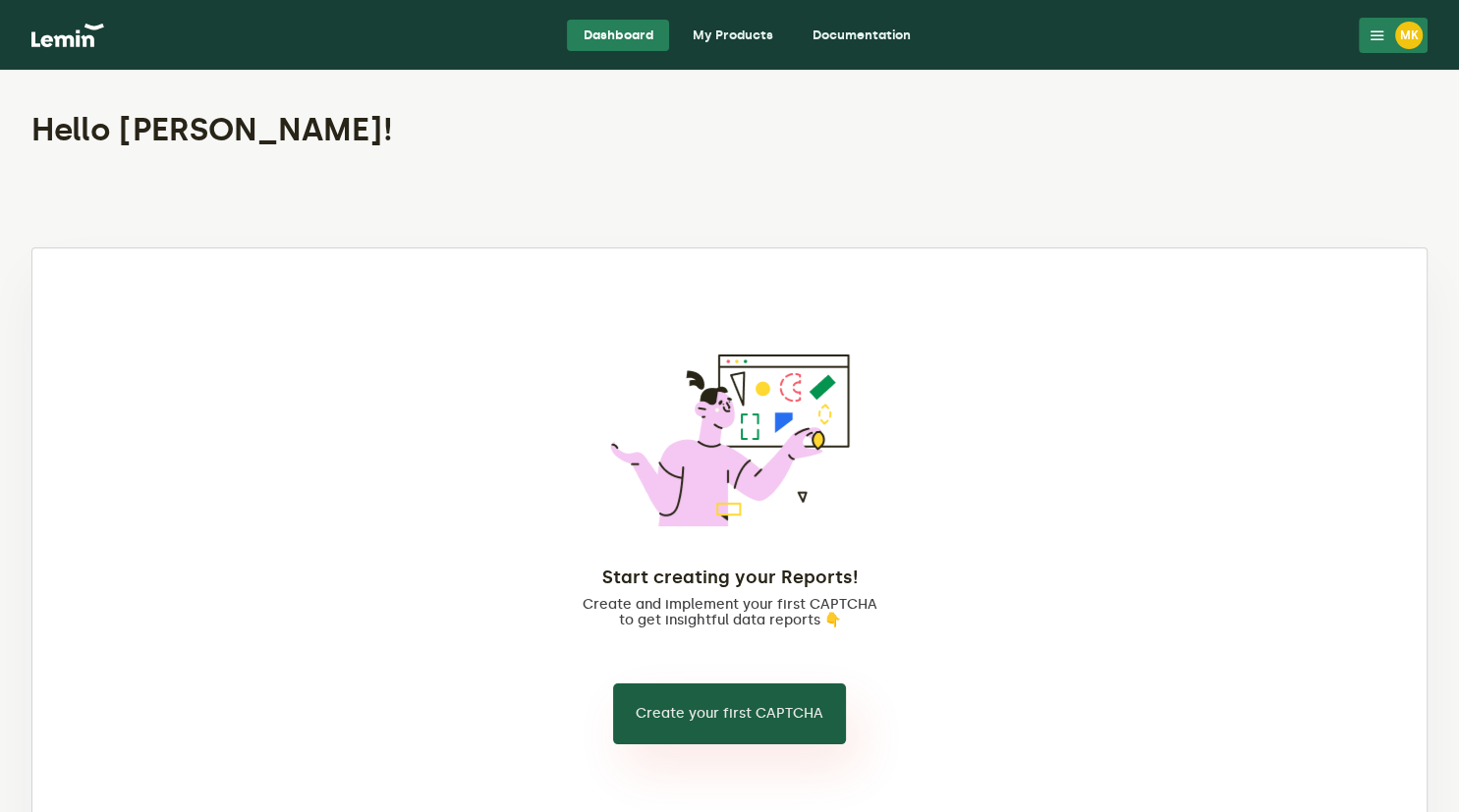
click at [696, 720] on button "Create your first CAPTCHA" at bounding box center [730, 713] width 233 height 61
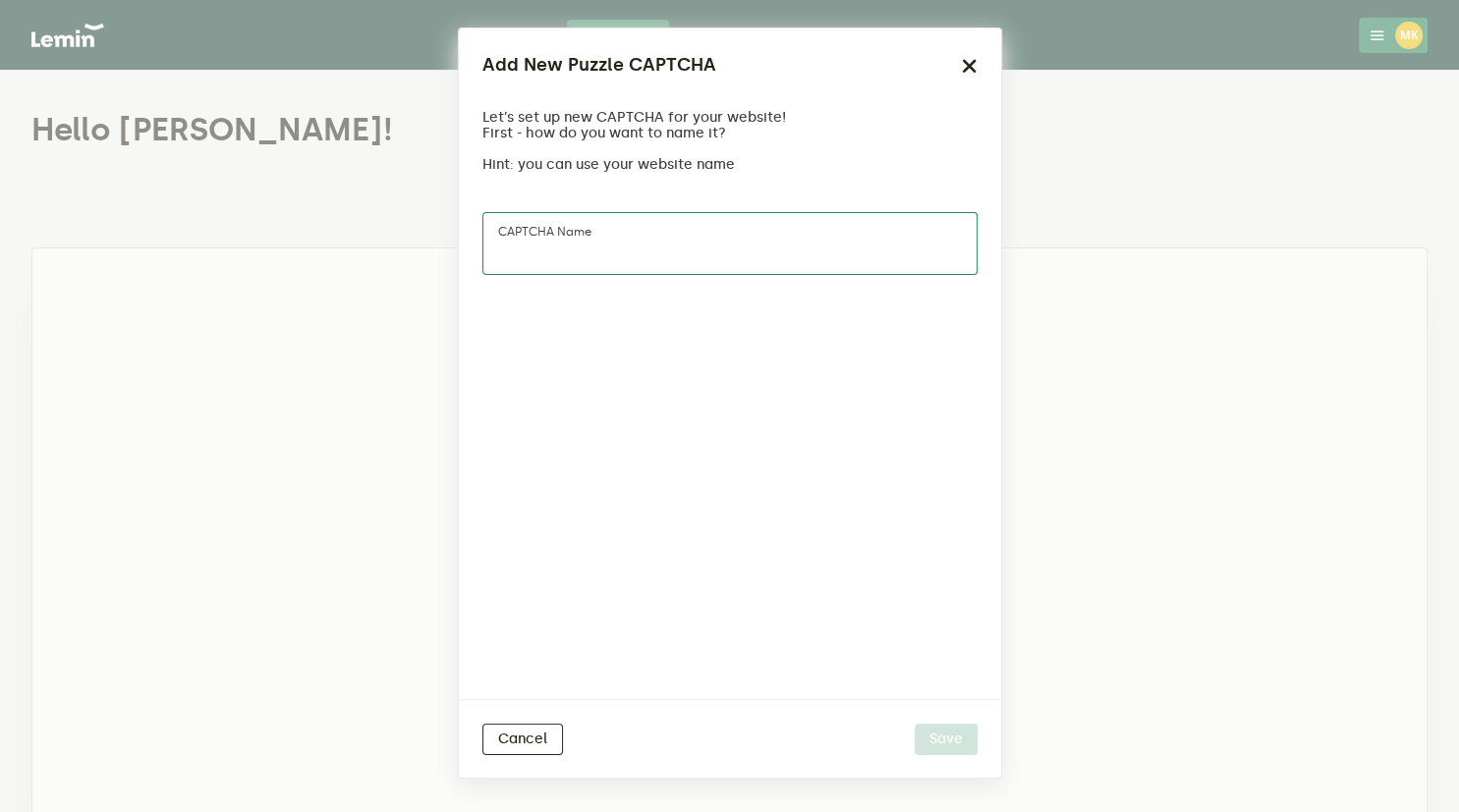
click at [673, 244] on input "CAPTCHA name" at bounding box center [730, 243] width 495 height 63
type input "silkthera"
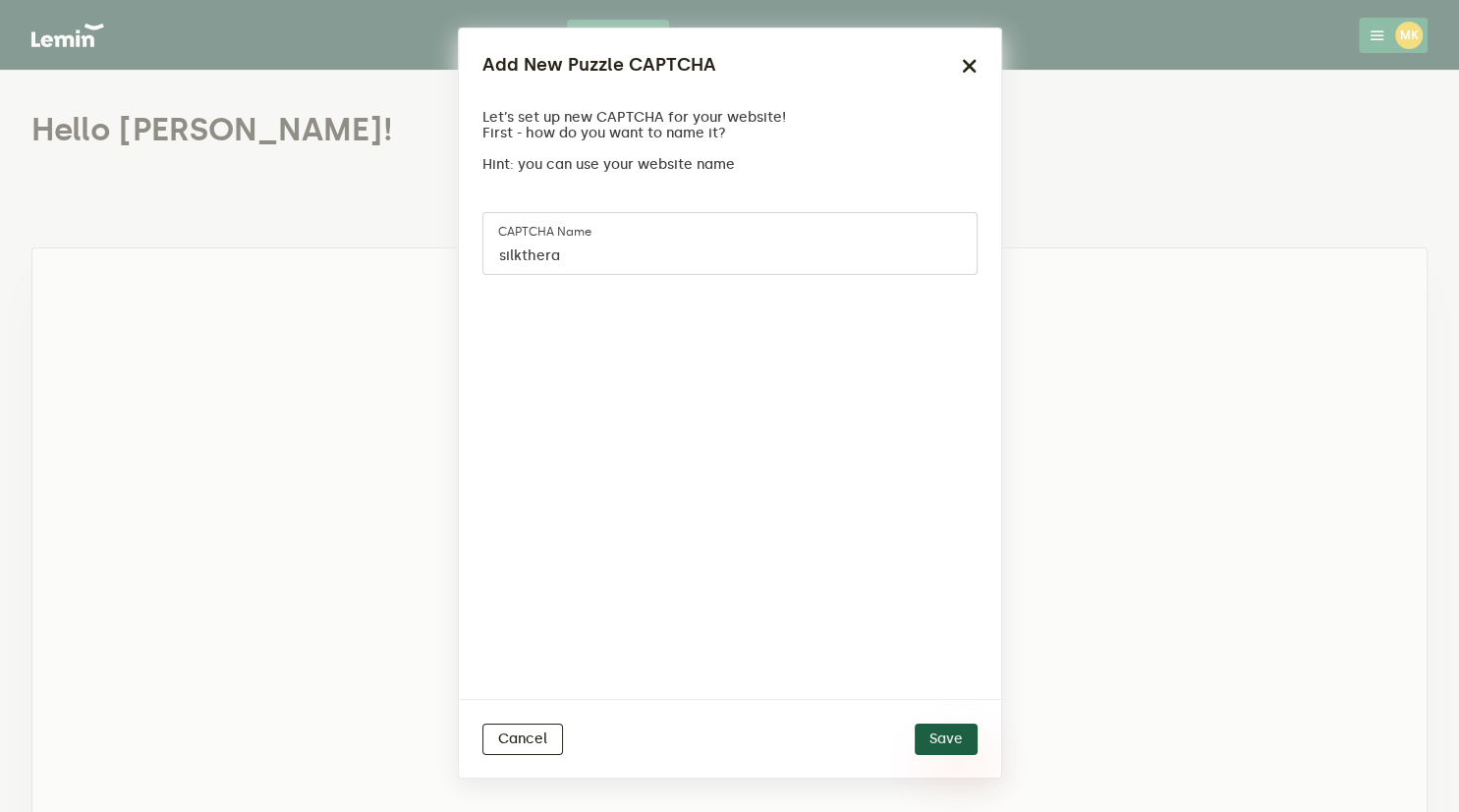
click at [944, 744] on button "Save" at bounding box center [946, 739] width 63 height 32
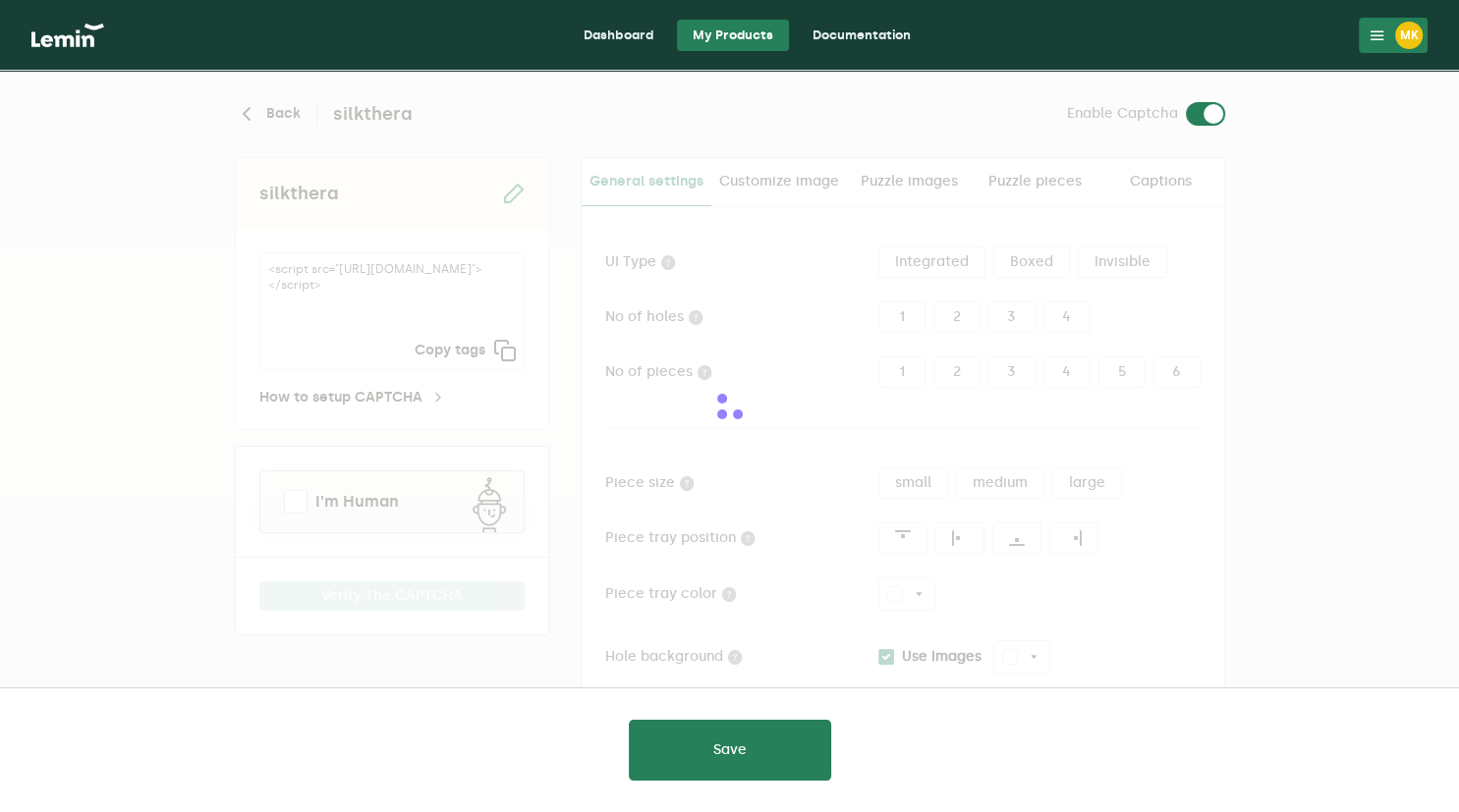
type input "white"
checkbox input "true"
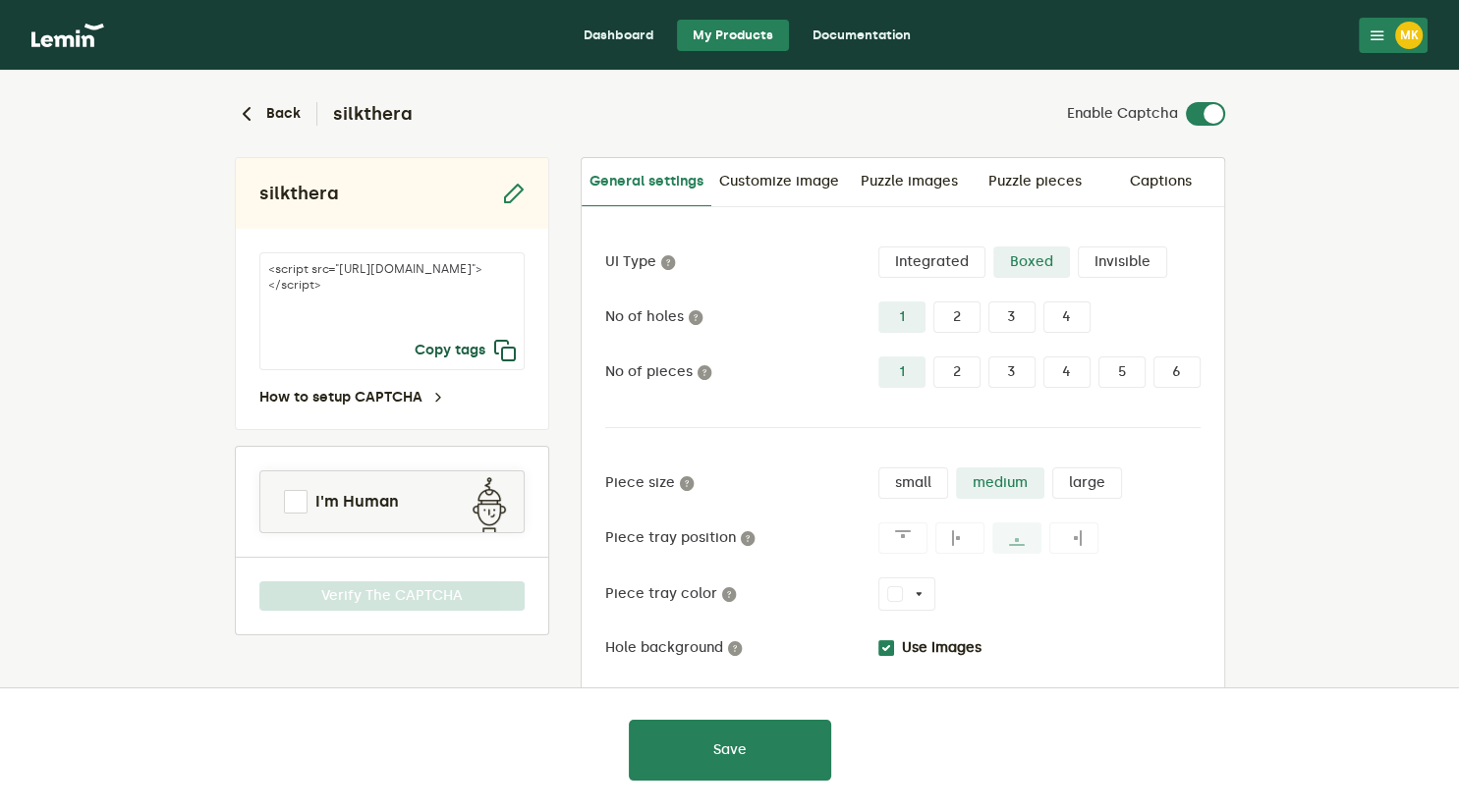
click at [493, 356] on icon "button" at bounding box center [505, 351] width 24 height 24
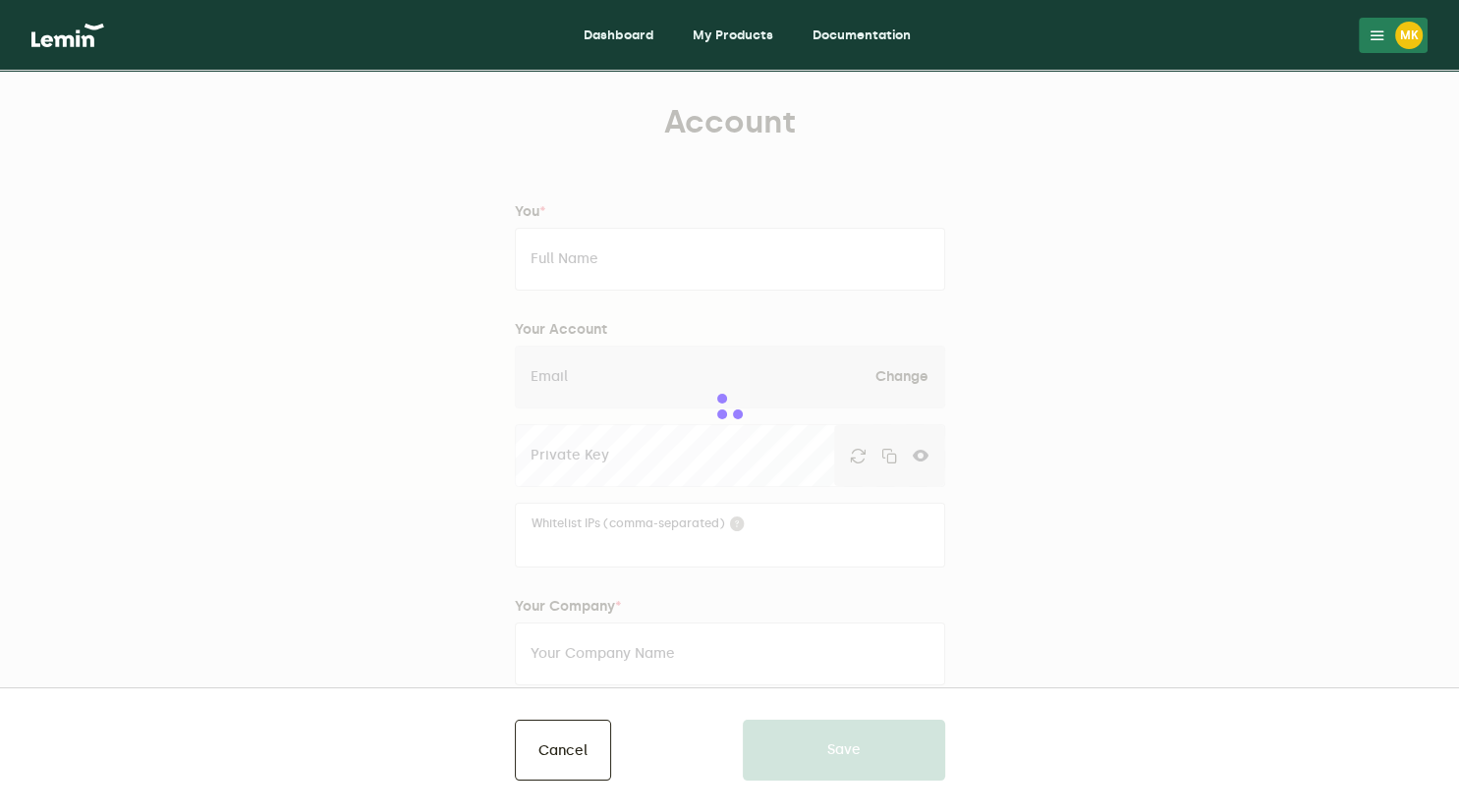
type input "[PERSON_NAME]"
type input "[EMAIL_ADDRESS][DOMAIN_NAME]"
type input "Silkthera"
type input "[DOMAIN_NAME]"
type input "6944323365"
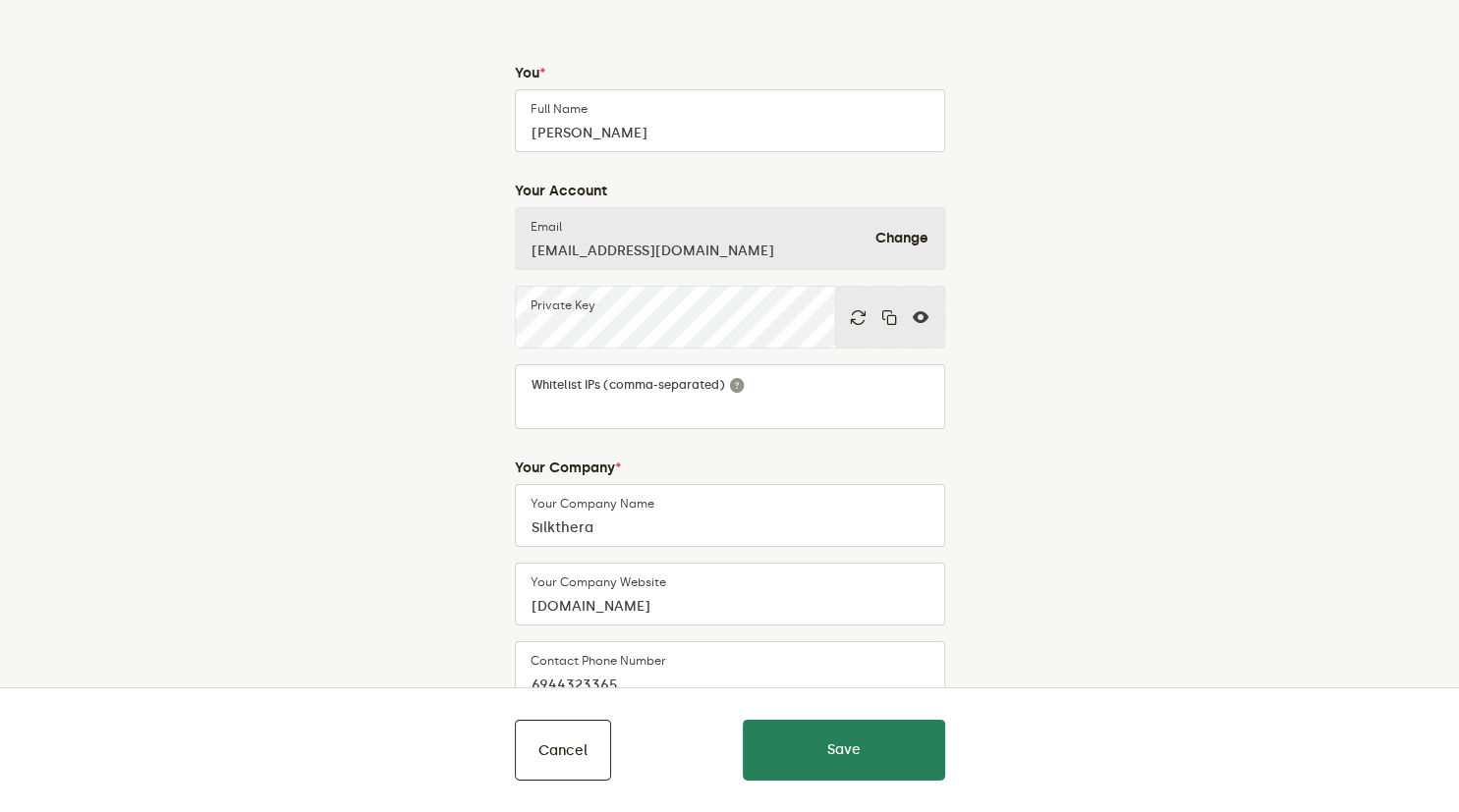
scroll to position [207, 0]
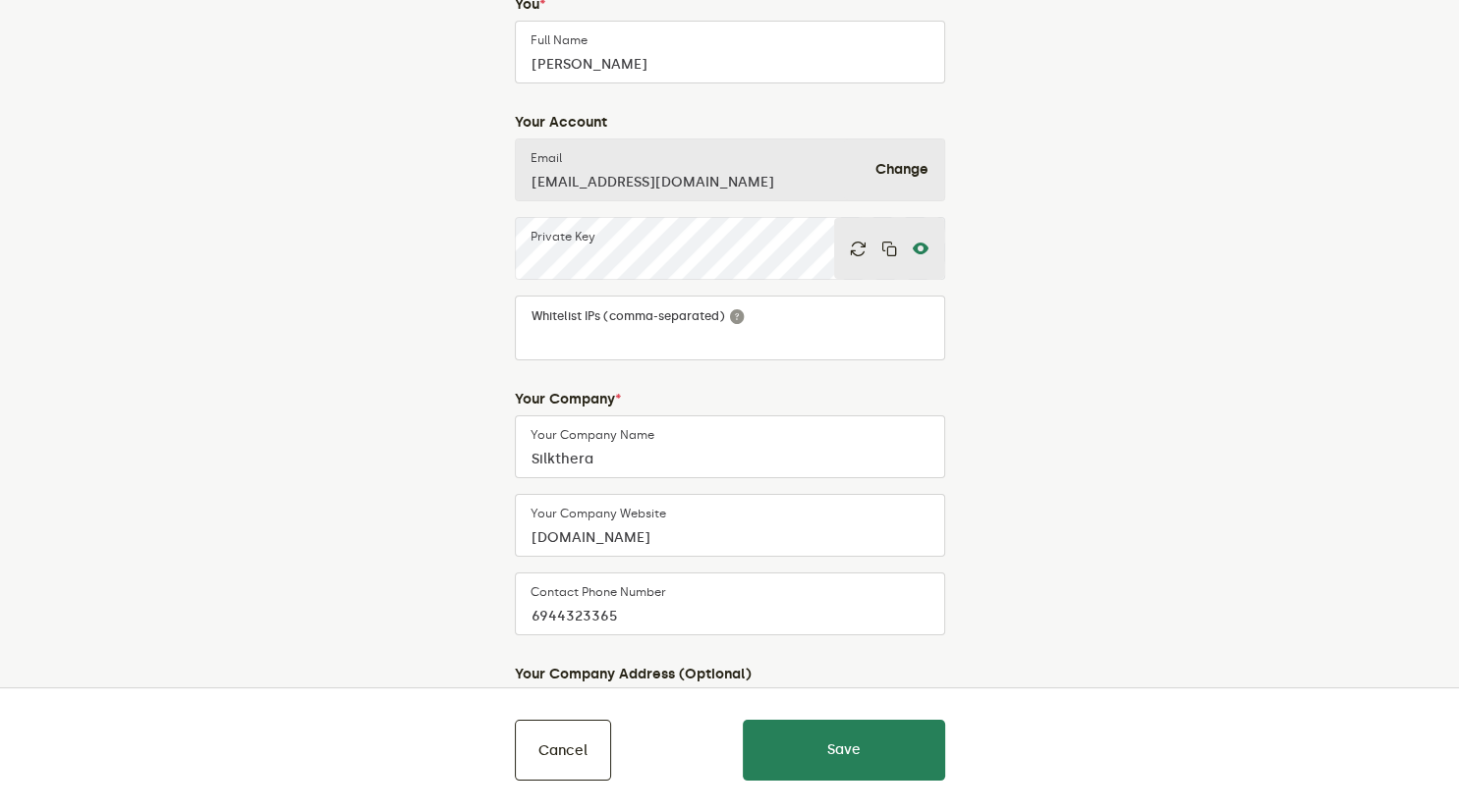
click at [918, 248] on icon at bounding box center [921, 248] width 16 height 16
